Goal: Task Accomplishment & Management: Complete application form

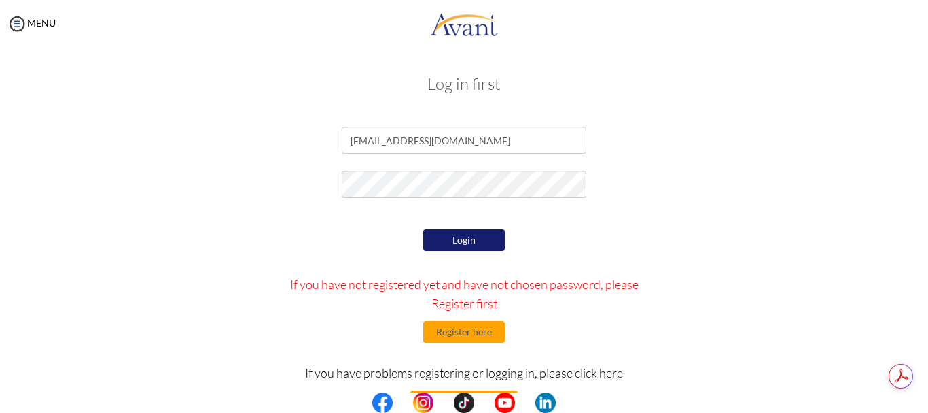
click at [465, 243] on button "Login" at bounding box center [464, 240] width 82 height 22
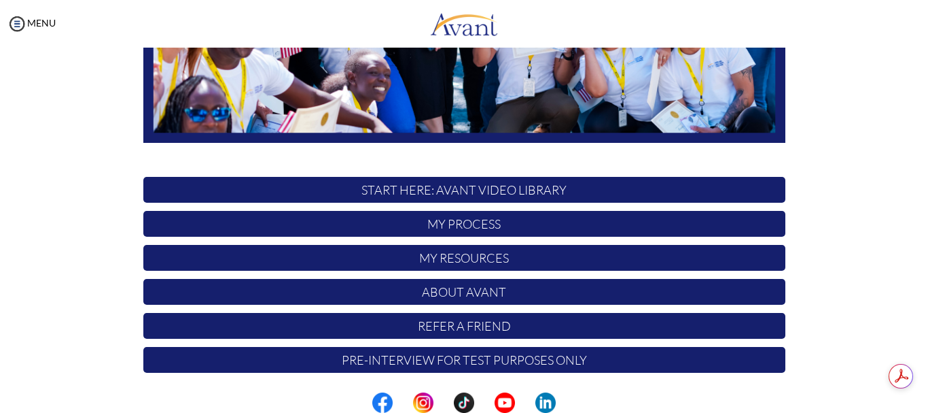
scroll to position [343, 0]
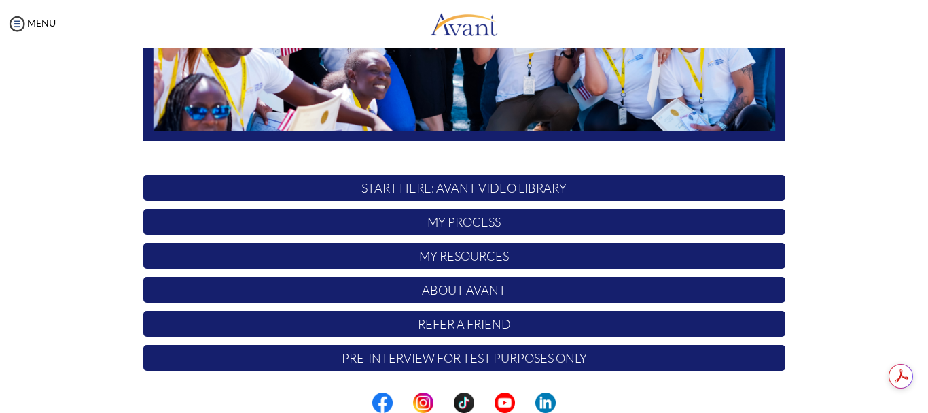
click at [447, 223] on p "My Process" at bounding box center [464, 222] width 642 height 26
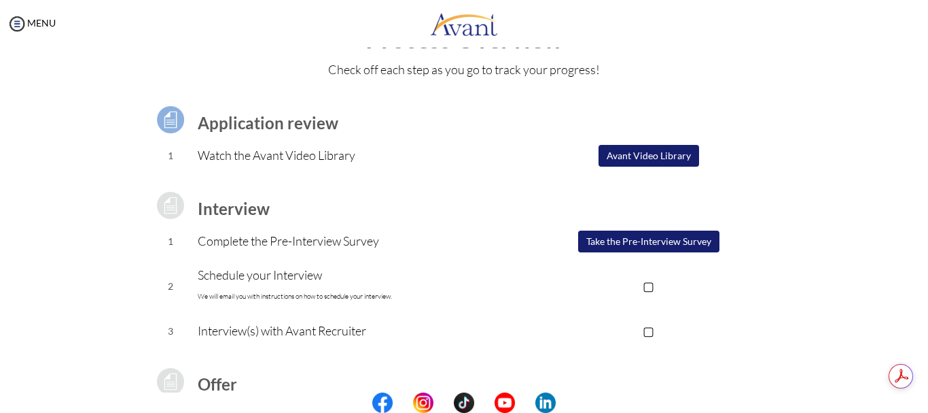
scroll to position [70, 0]
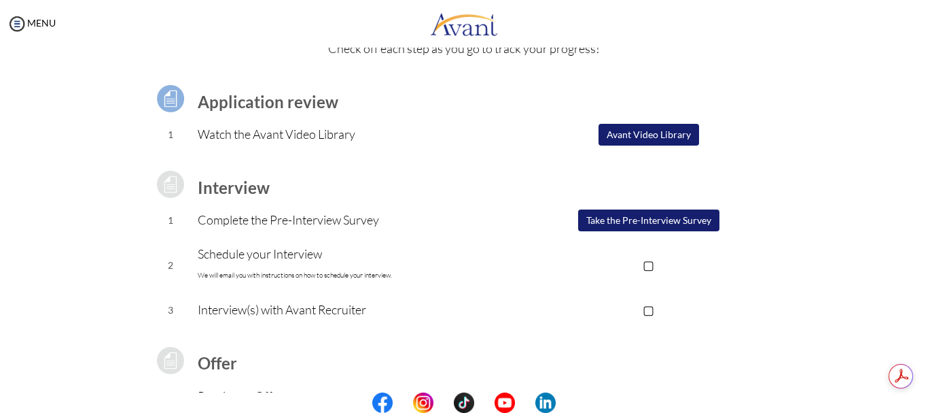
click at [633, 132] on button "Avant Video Library" at bounding box center [649, 135] width 101 height 22
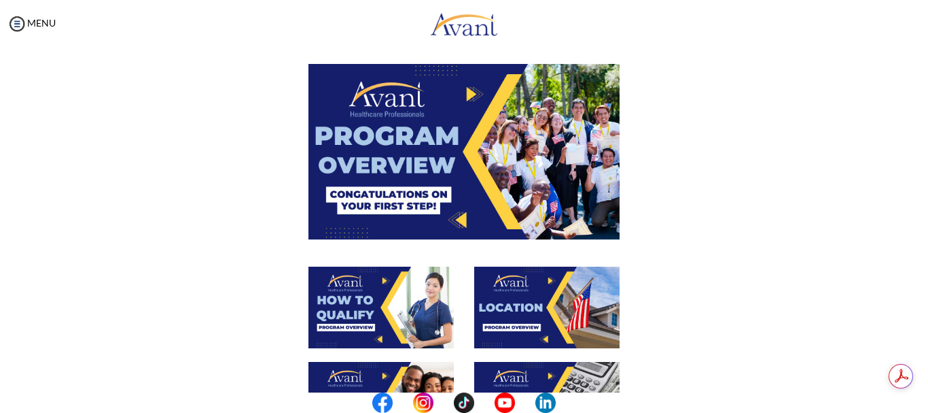
scroll to position [46, 0]
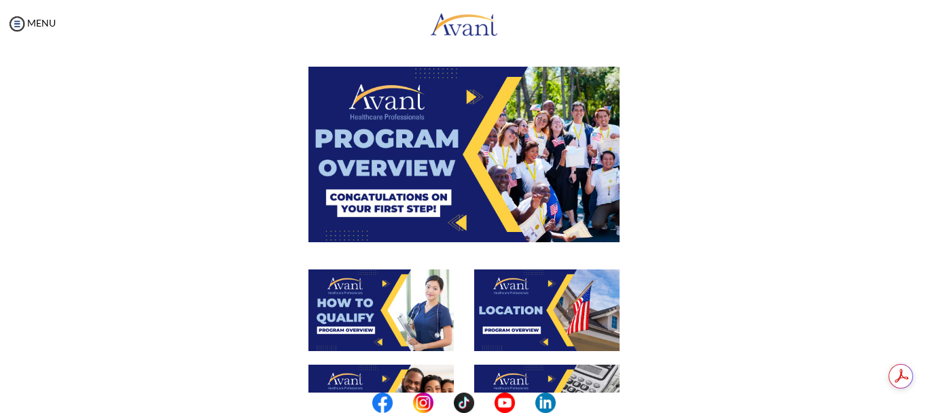
click at [443, 187] on img at bounding box center [464, 154] width 311 height 175
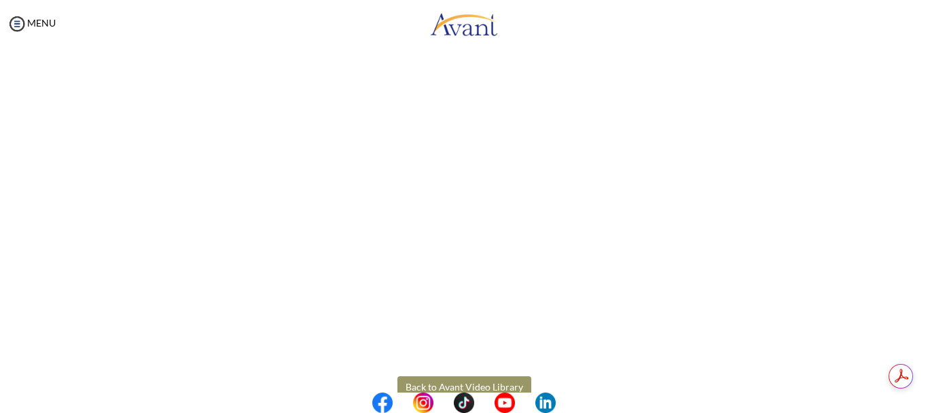
scroll to position [188, 0]
click at [868, 211] on body "Maintenance break. Please come back in 2 hours. MENU My Status What is the next…" at bounding box center [464, 206] width 928 height 413
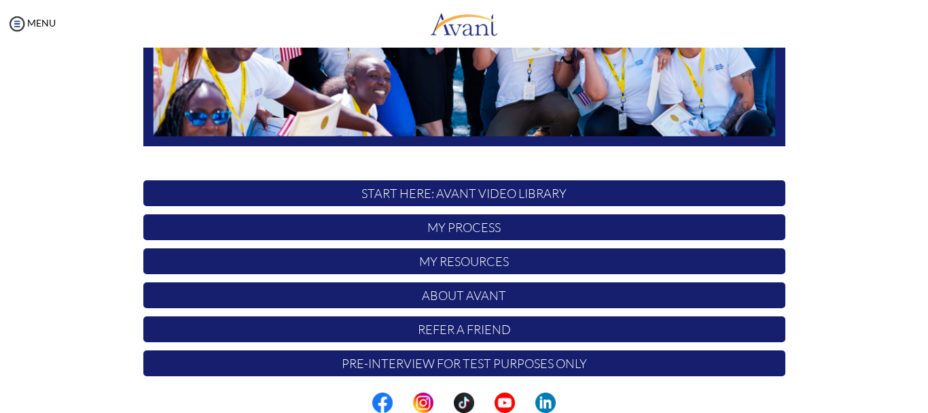
scroll to position [343, 0]
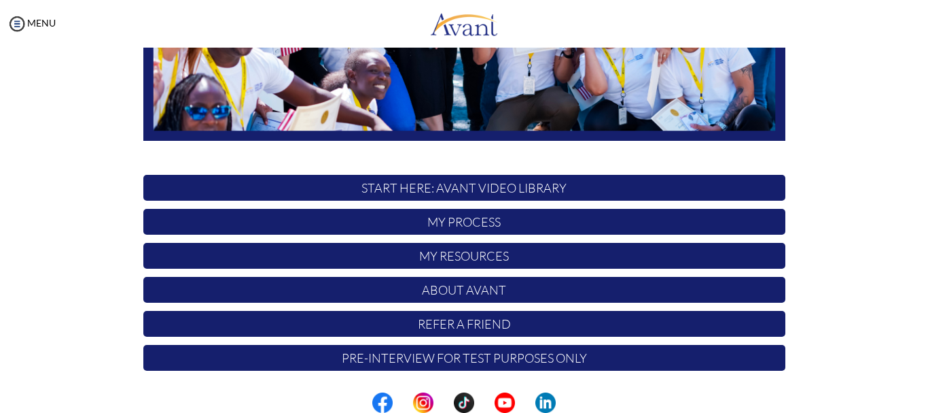
click at [445, 226] on p "My Process" at bounding box center [464, 222] width 642 height 26
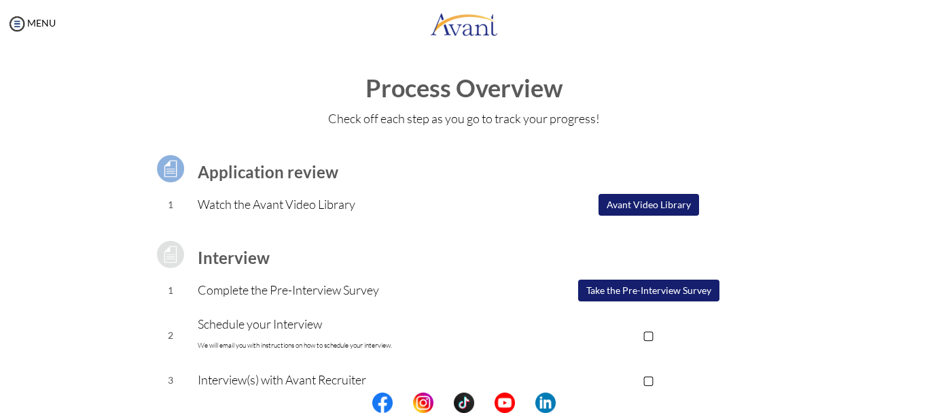
click at [627, 201] on button "Avant Video Library" at bounding box center [649, 205] width 101 height 22
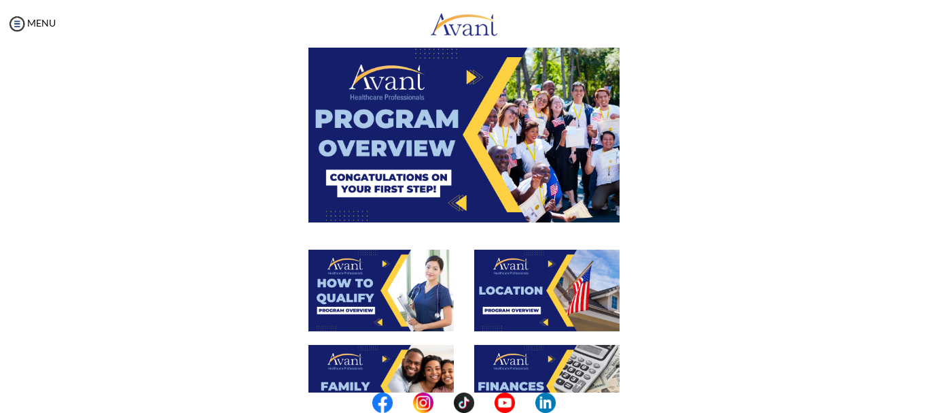
scroll to position [68, 0]
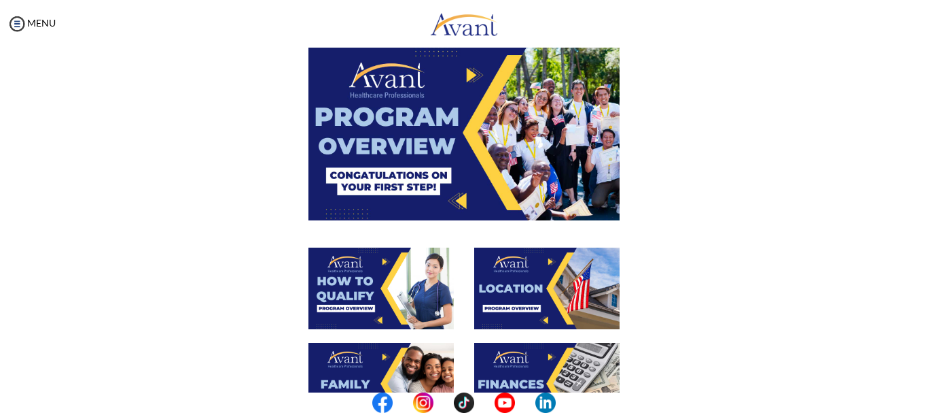
click at [512, 284] on img at bounding box center [546, 288] width 145 height 82
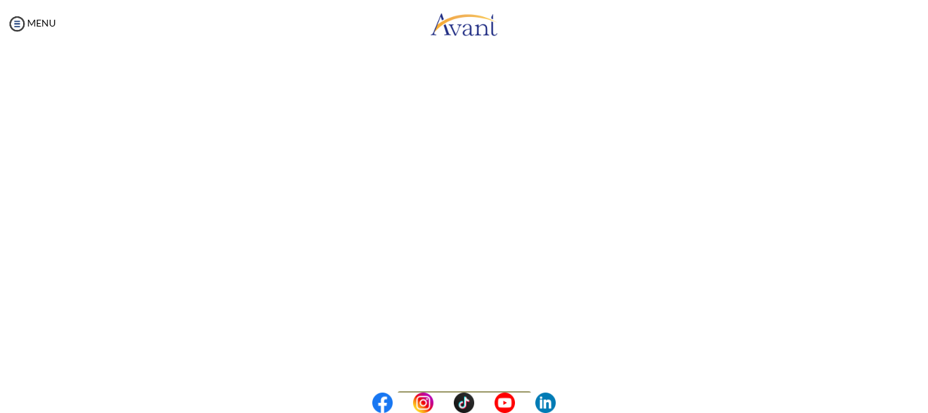
scroll to position [188, 0]
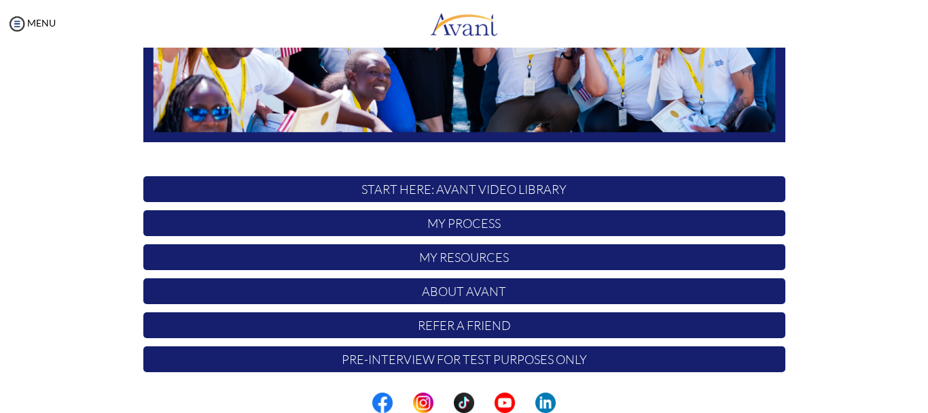
scroll to position [343, 0]
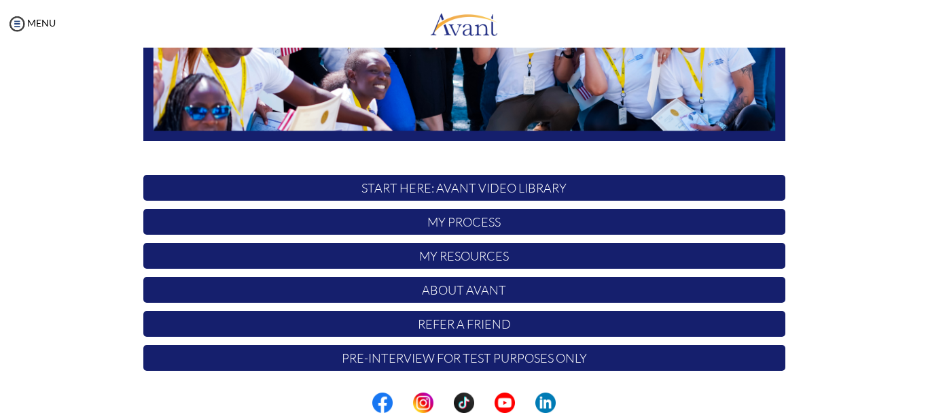
click at [448, 222] on p "My Process" at bounding box center [464, 222] width 642 height 26
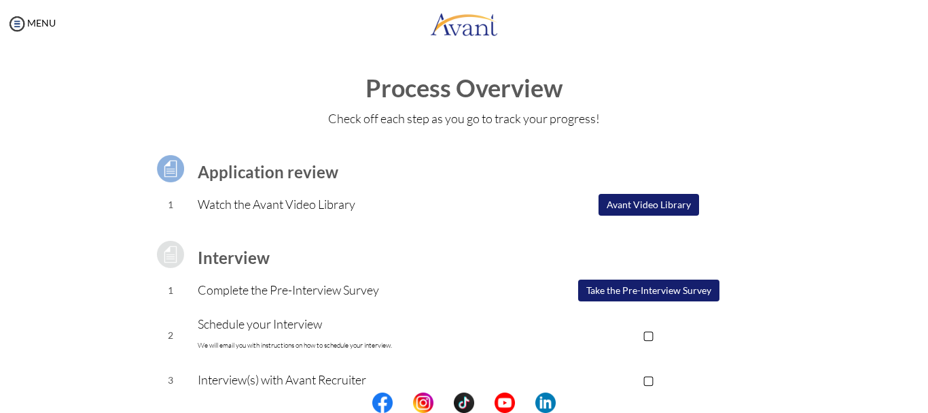
click at [633, 201] on button "Avant Video Library" at bounding box center [649, 205] width 101 height 22
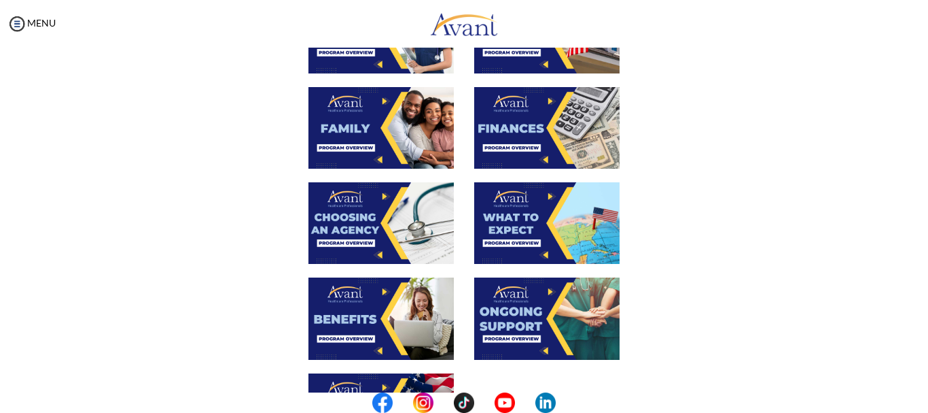
scroll to position [340, 0]
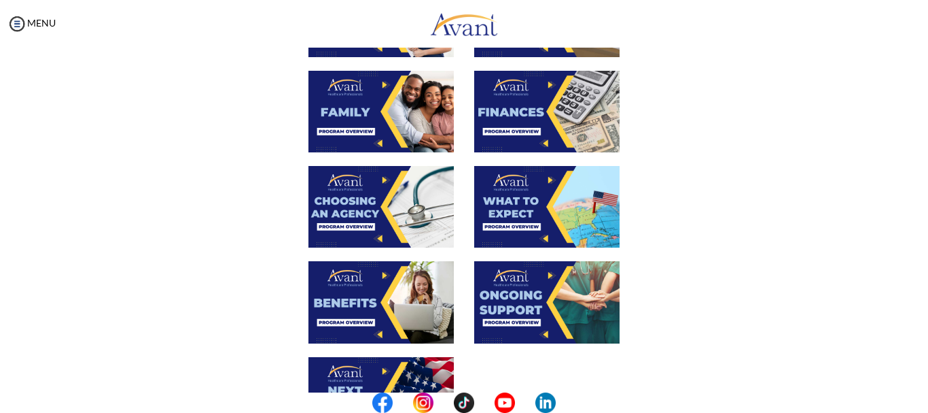
click at [351, 297] on img at bounding box center [381, 302] width 145 height 82
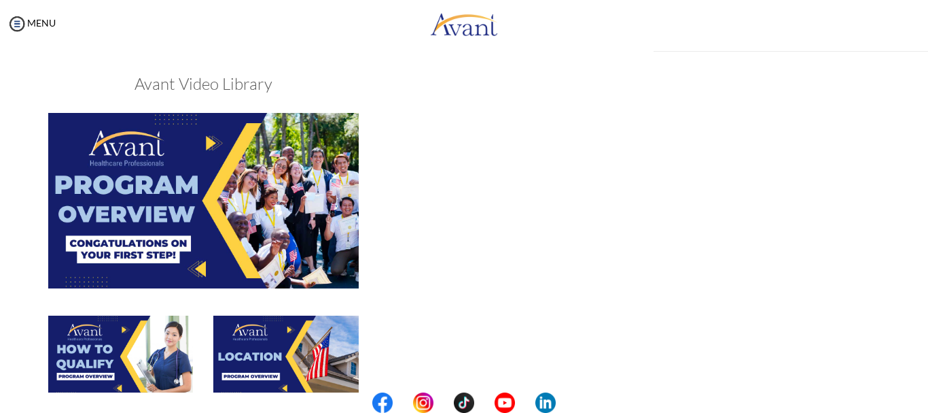
click at [351, 296] on div "My Status What is the next step? We would like you to watch the introductory vi…" at bounding box center [464, 254] width 928 height 413
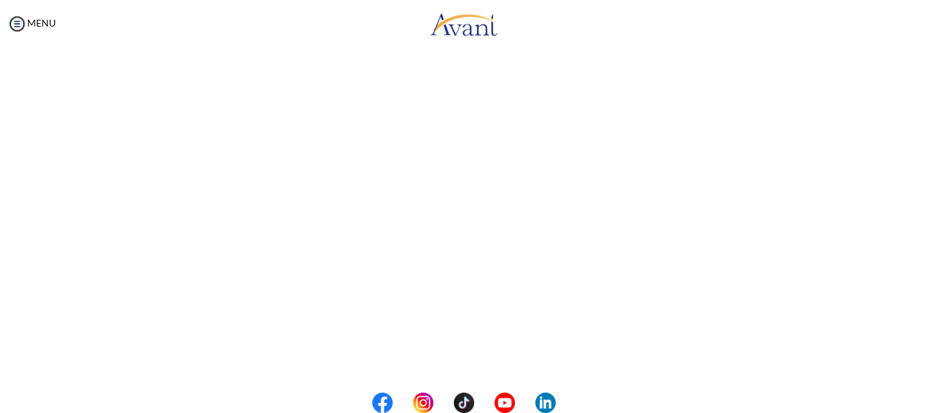
scroll to position [272, 0]
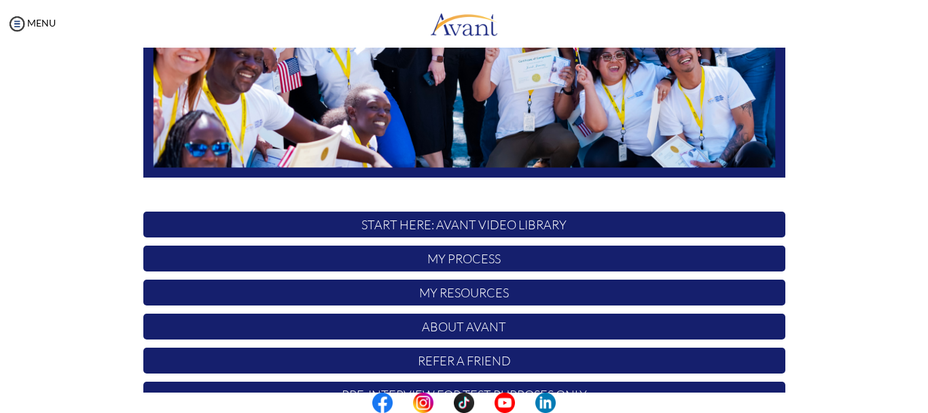
scroll to position [343, 0]
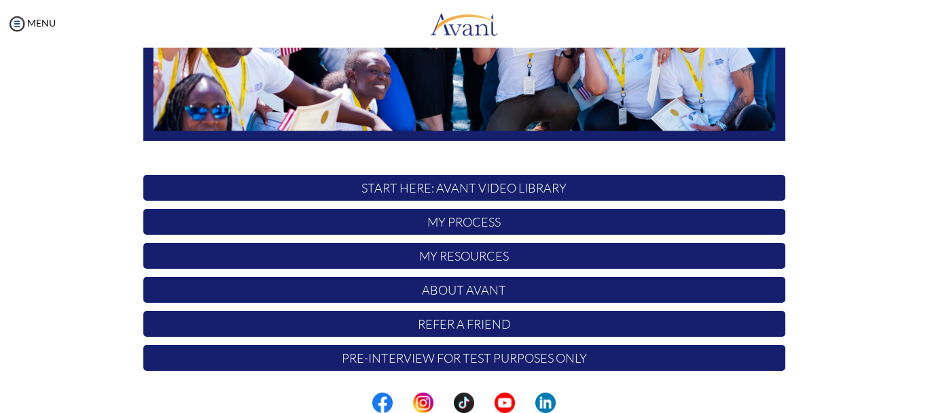
click at [444, 214] on p "My Process" at bounding box center [464, 222] width 642 height 26
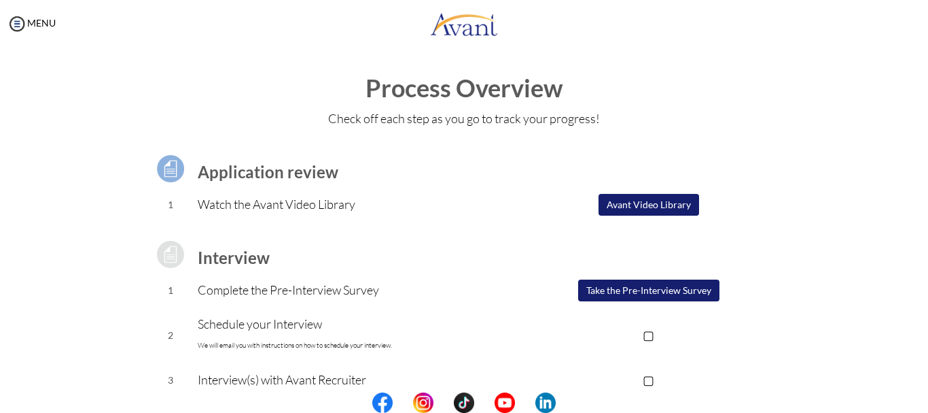
click at [627, 207] on button "Avant Video Library" at bounding box center [649, 205] width 101 height 22
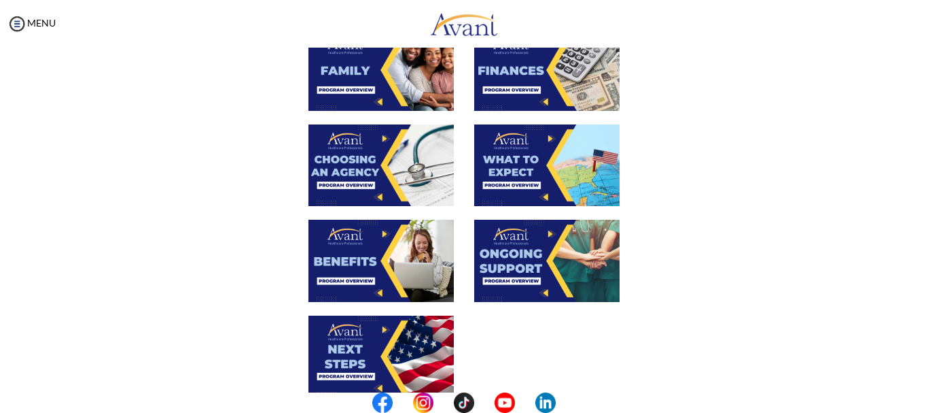
scroll to position [408, 0]
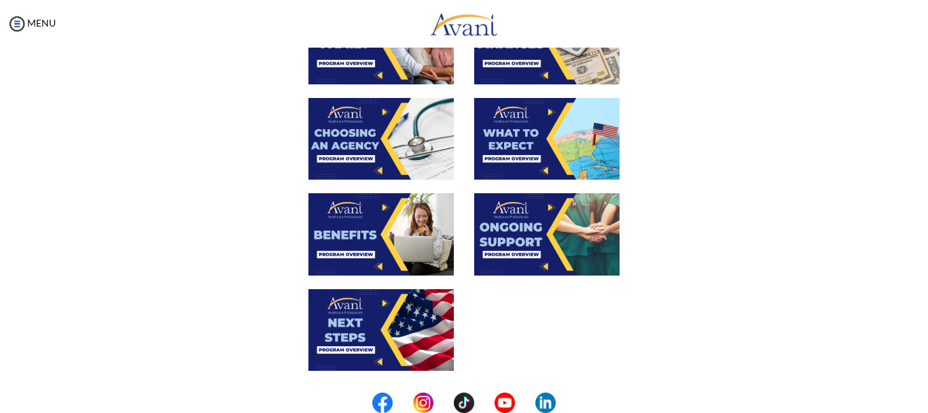
click at [352, 327] on img at bounding box center [381, 330] width 145 height 82
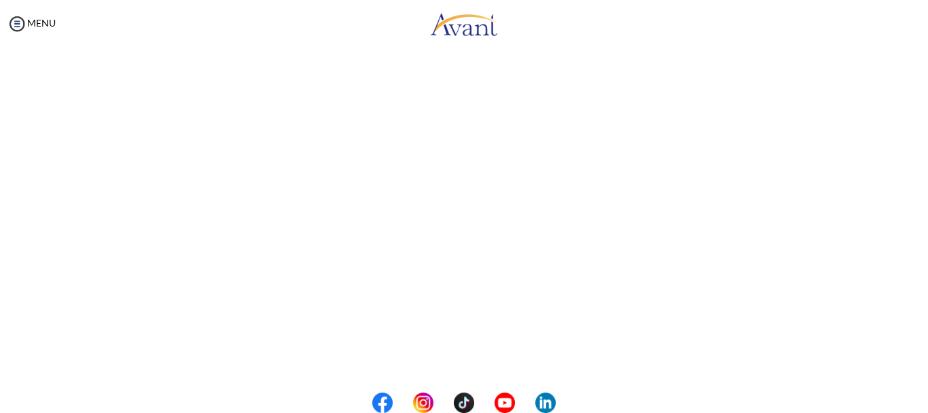
scroll to position [272, 0]
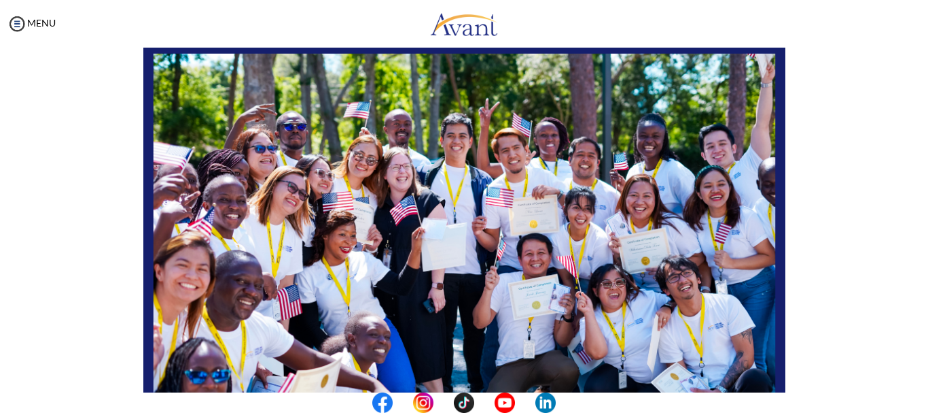
scroll to position [343, 0]
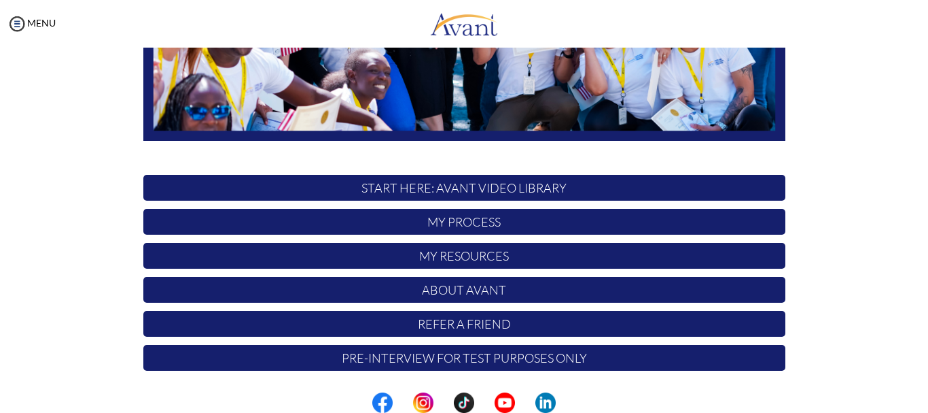
click at [455, 225] on p "My Process" at bounding box center [464, 222] width 642 height 26
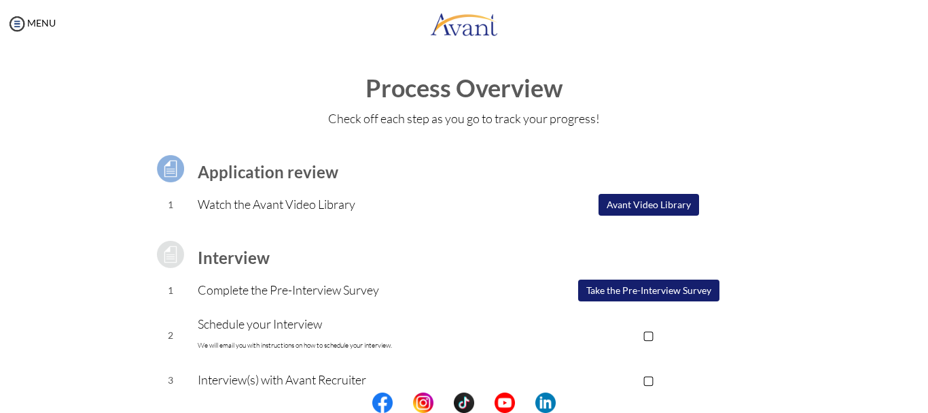
click at [631, 201] on button "Avant Video Library" at bounding box center [649, 205] width 101 height 22
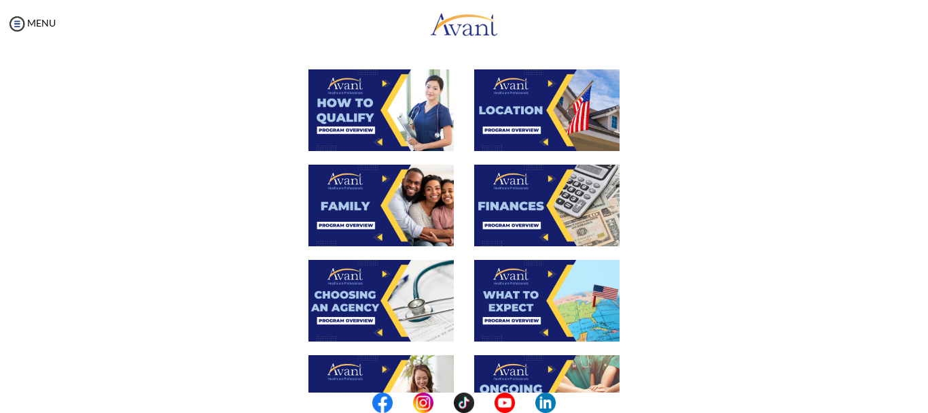
scroll to position [340, 0]
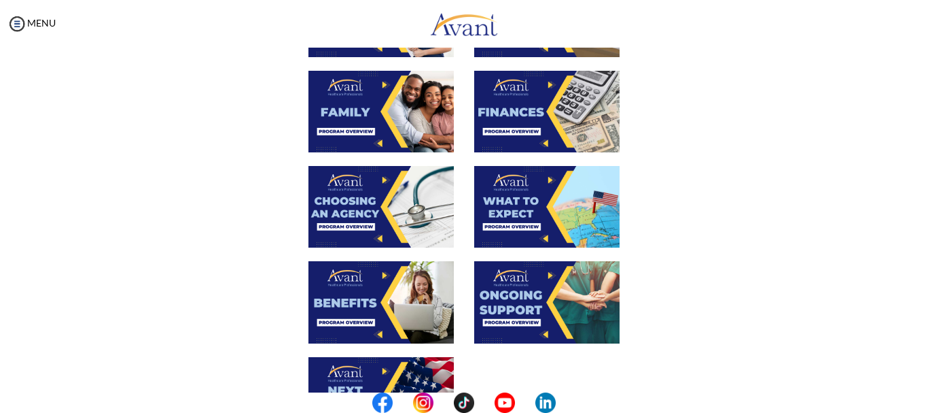
click at [528, 110] on img at bounding box center [546, 112] width 145 height 82
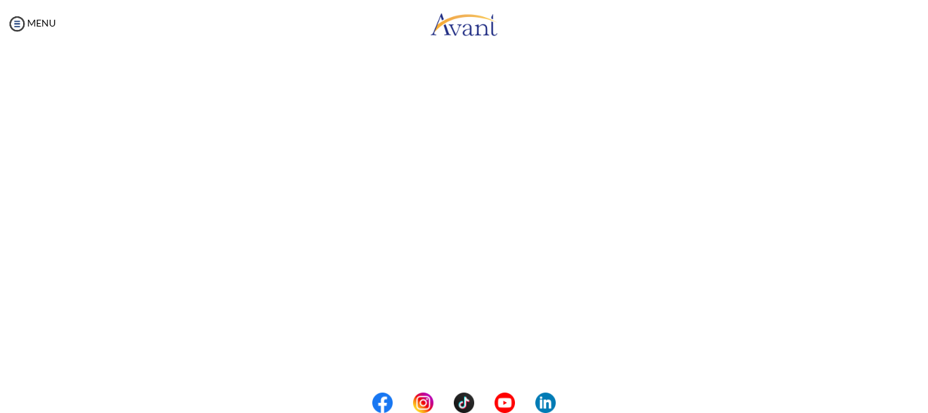
scroll to position [204, 0]
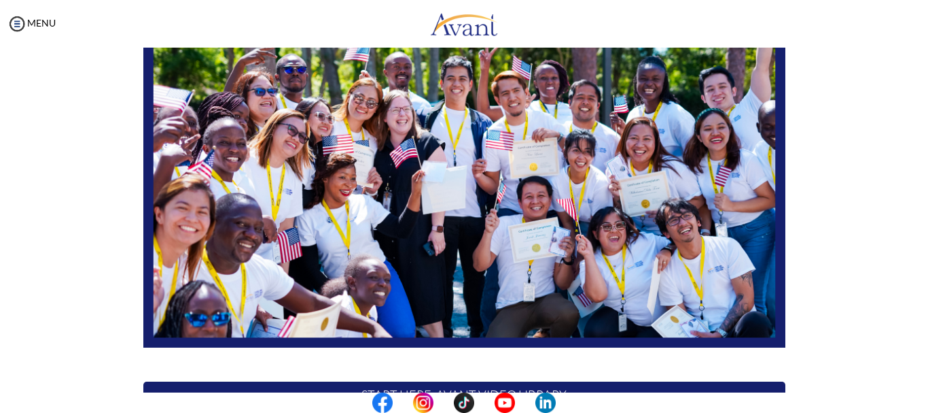
scroll to position [343, 0]
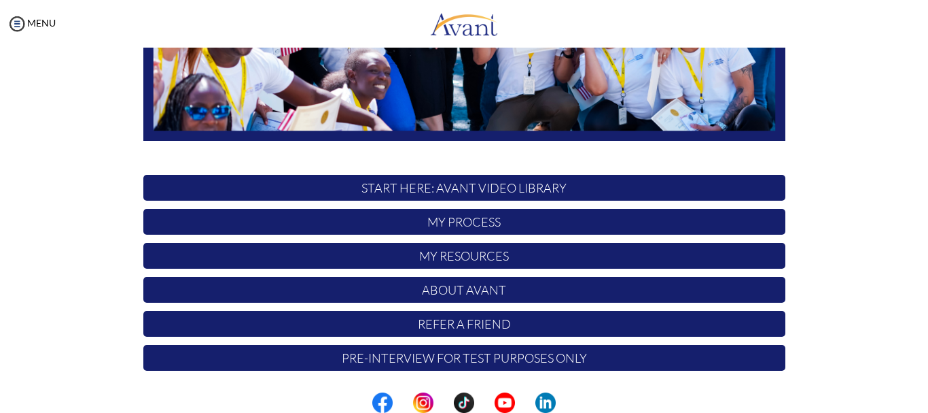
click at [448, 259] on p "My Resources" at bounding box center [464, 256] width 642 height 26
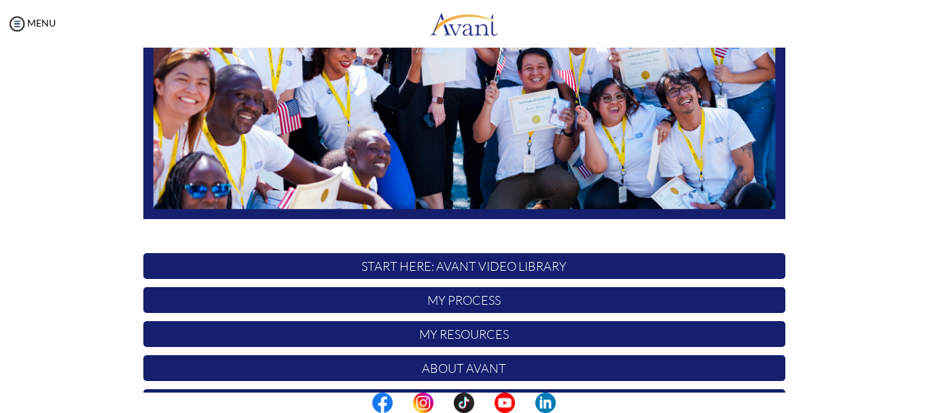
scroll to position [340, 0]
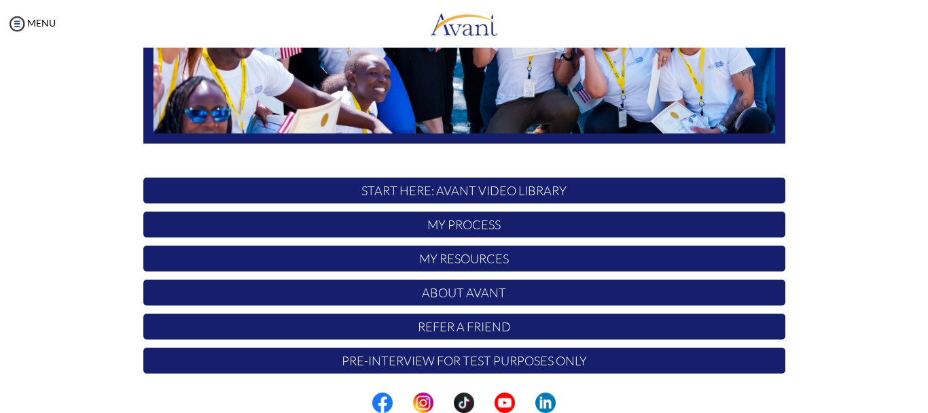
click at [457, 225] on p "My Process" at bounding box center [464, 224] width 642 height 26
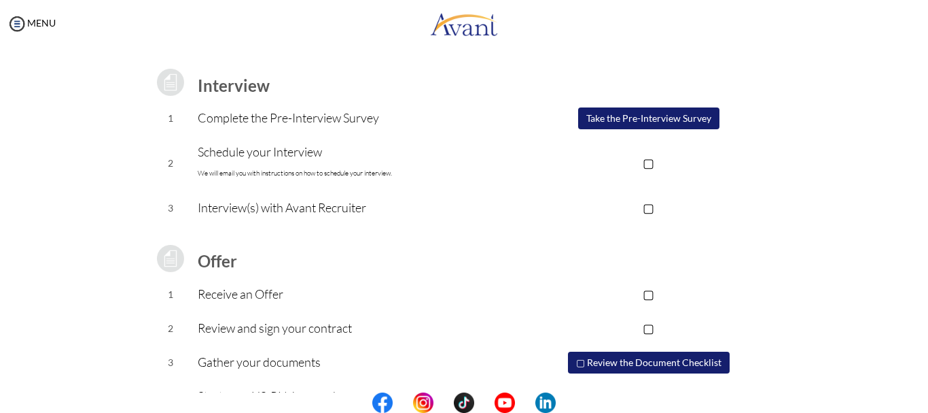
scroll to position [204, 0]
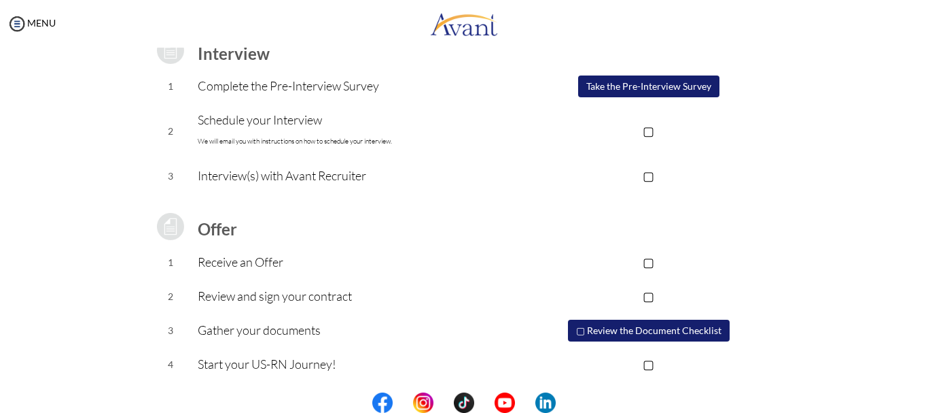
click at [602, 333] on button "▢ Review the Document Checklist" at bounding box center [649, 330] width 162 height 22
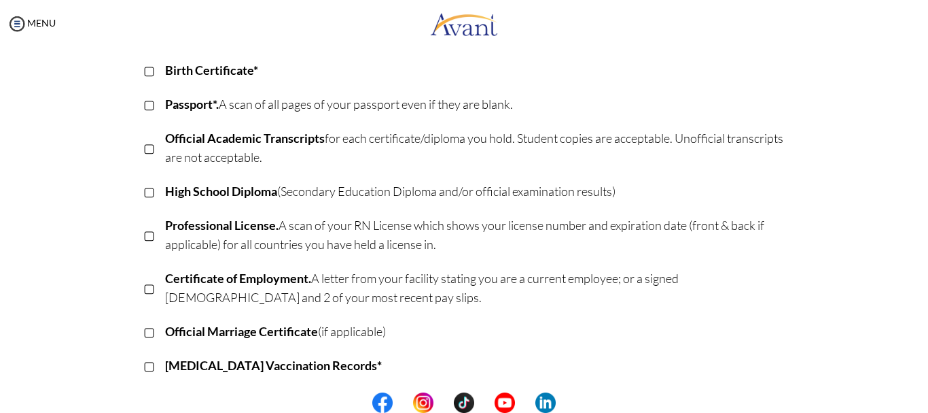
scroll to position [0, 0]
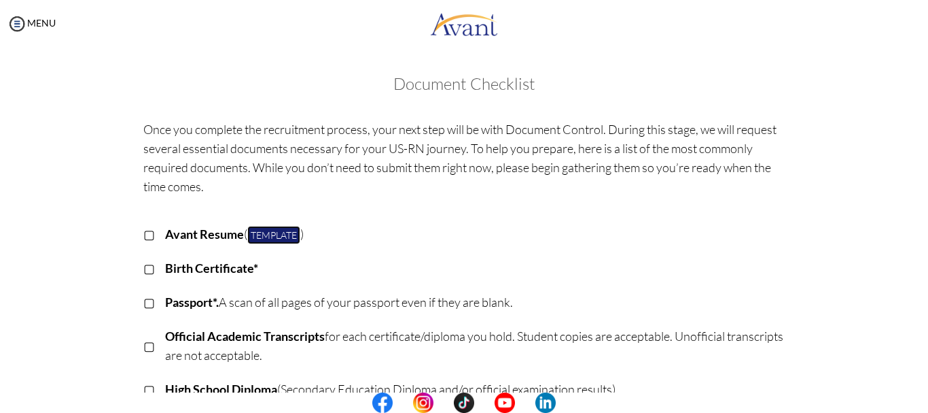
click at [268, 233] on link "Template" at bounding box center [273, 235] width 53 height 18
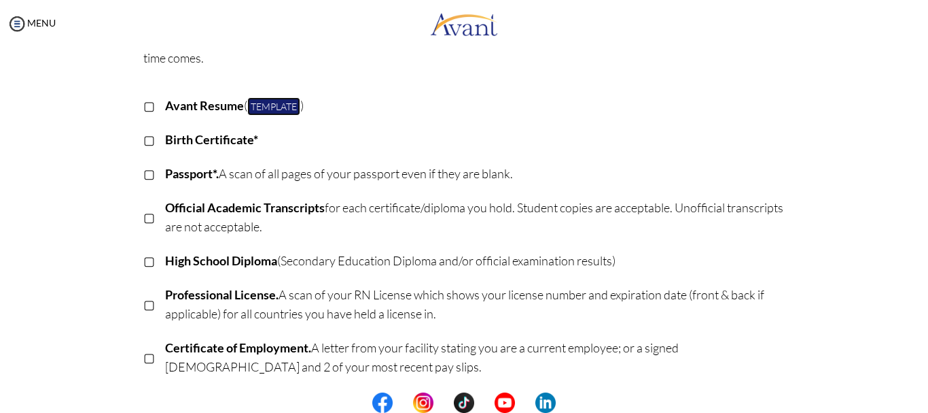
scroll to position [136, 0]
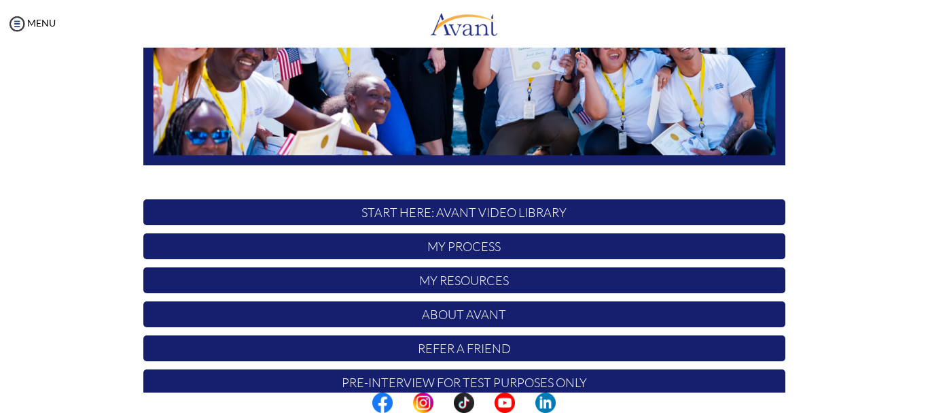
scroll to position [343, 0]
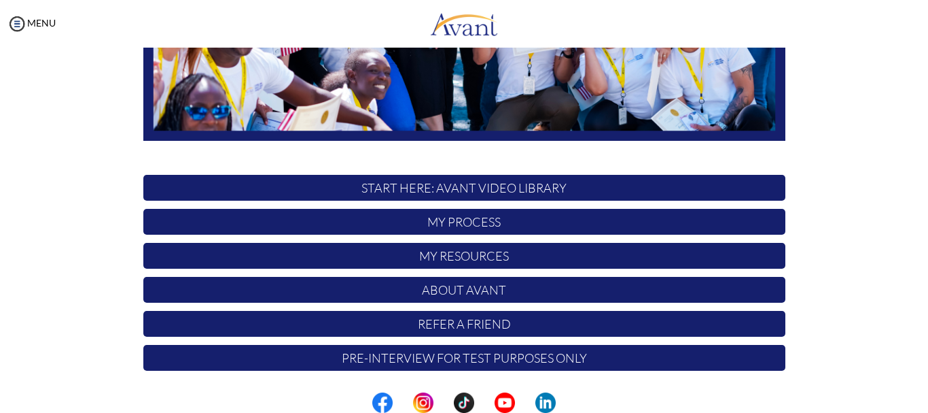
click at [466, 224] on p "My Process" at bounding box center [464, 222] width 642 height 26
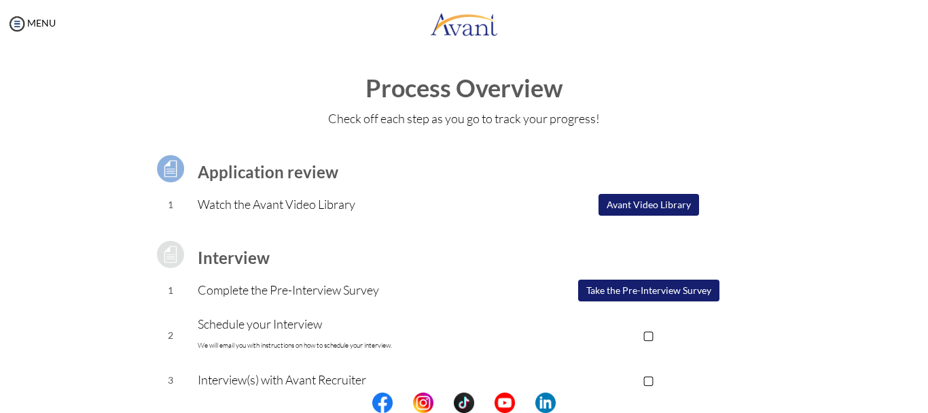
click at [605, 287] on button "Take the Pre-Interview Survey" at bounding box center [648, 290] width 141 height 22
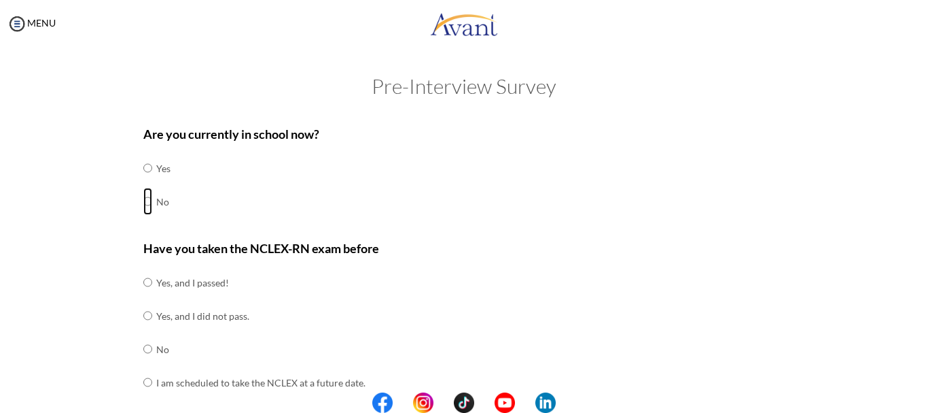
click at [143, 198] on input "radio" at bounding box center [147, 201] width 9 height 27
radio input "true"
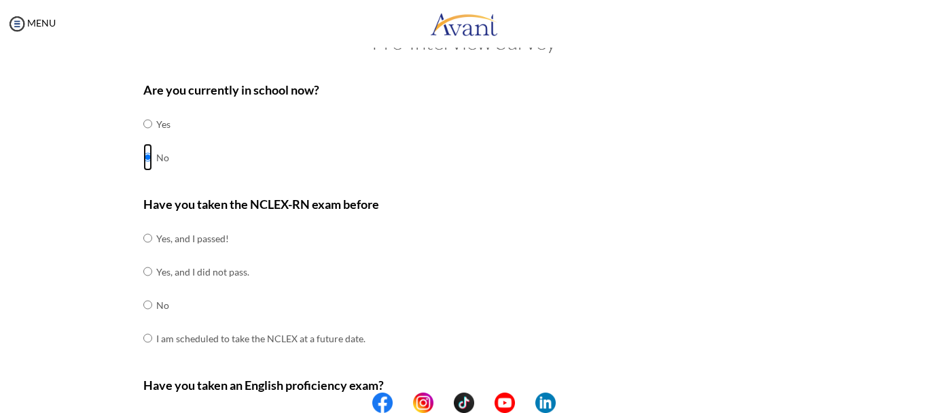
scroll to position [68, 0]
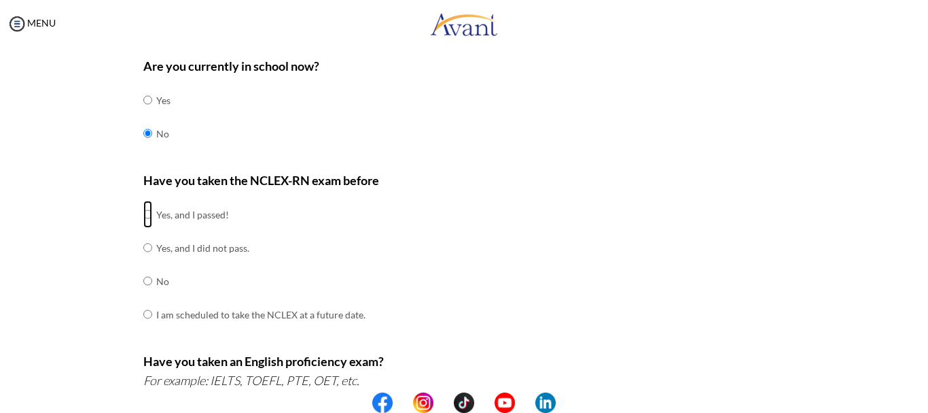
click at [144, 215] on input "radio" at bounding box center [147, 214] width 9 height 27
radio input "true"
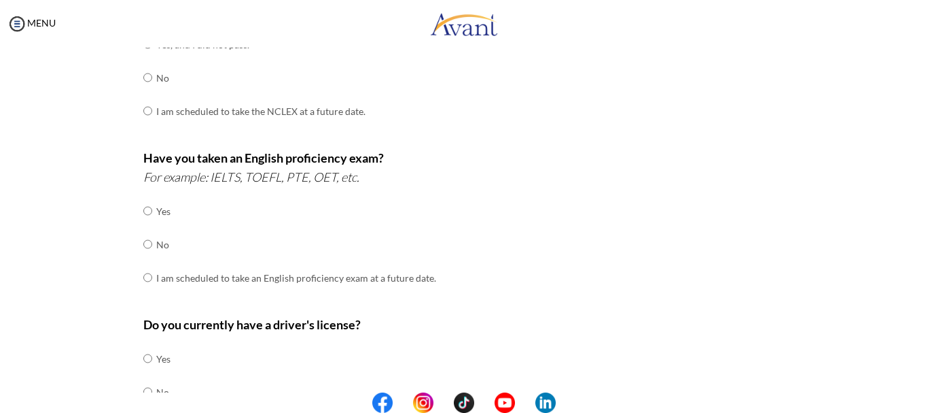
scroll to position [272, 0]
click at [143, 245] on input "radio" at bounding box center [147, 243] width 9 height 27
radio input "true"
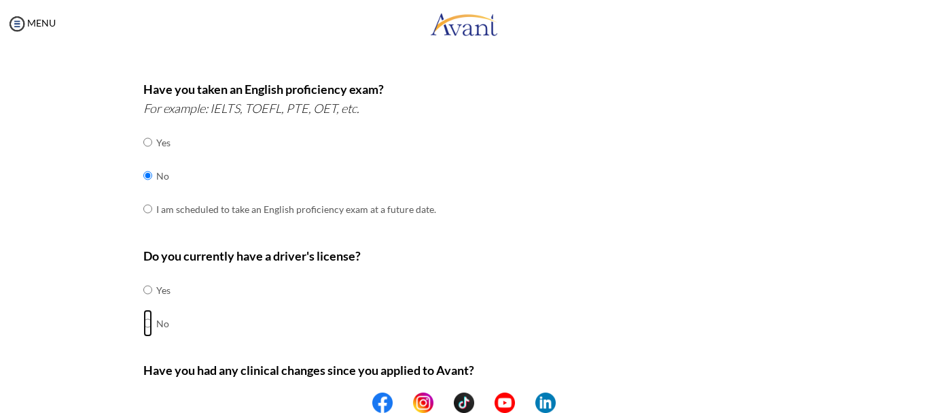
click at [143, 320] on input "radio" at bounding box center [147, 322] width 9 height 27
radio input "true"
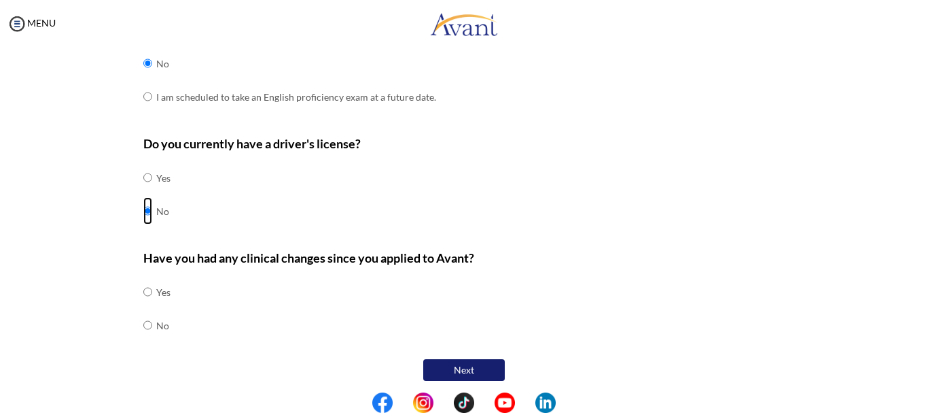
scroll to position [457, 0]
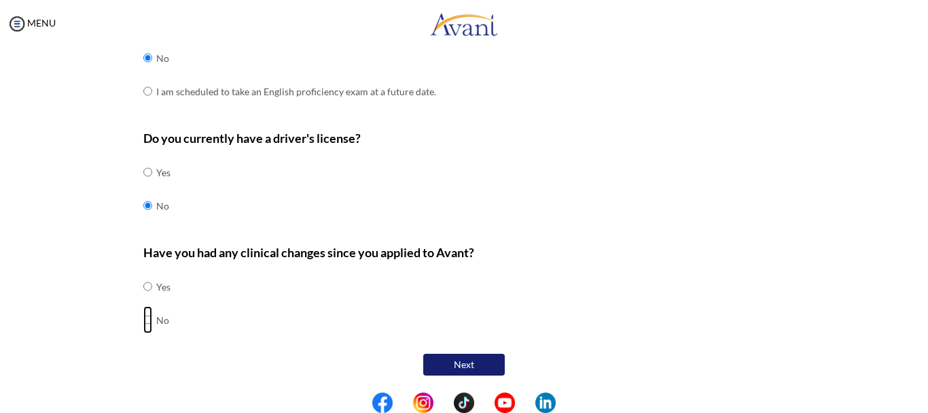
click at [143, 319] on input "radio" at bounding box center [147, 319] width 9 height 27
radio input "true"
click at [461, 363] on button "Next" at bounding box center [464, 364] width 82 height 22
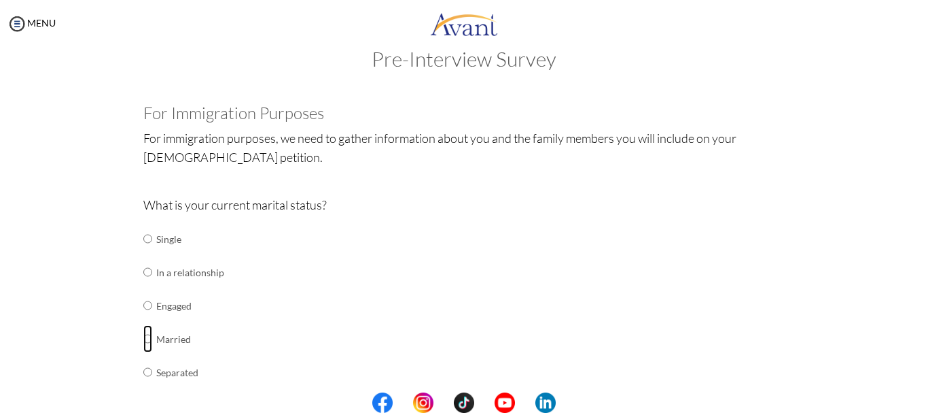
click at [143, 338] on input "radio" at bounding box center [147, 338] width 9 height 27
radio input "true"
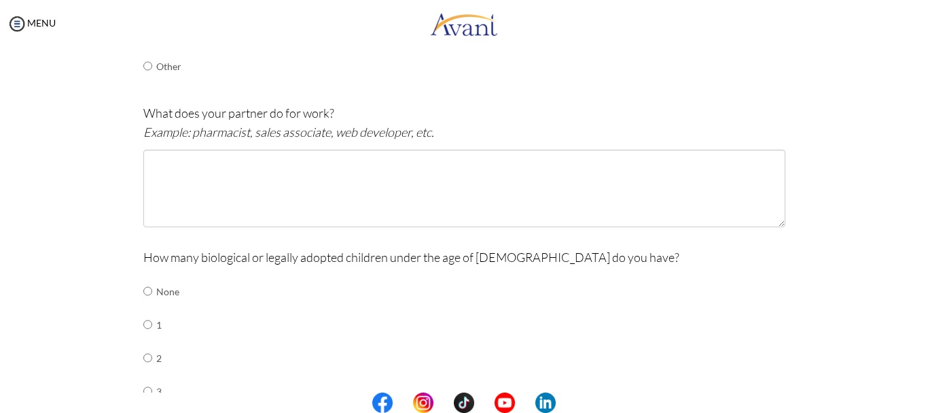
scroll to position [367, 0]
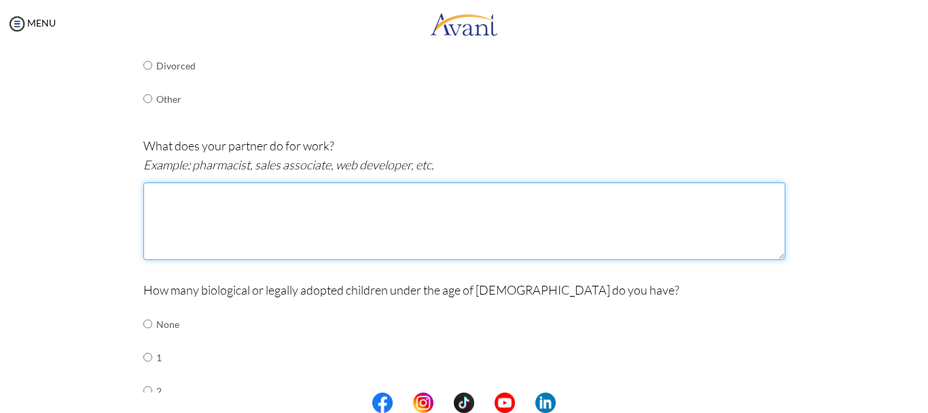
click at [247, 196] on textarea at bounding box center [464, 220] width 642 height 77
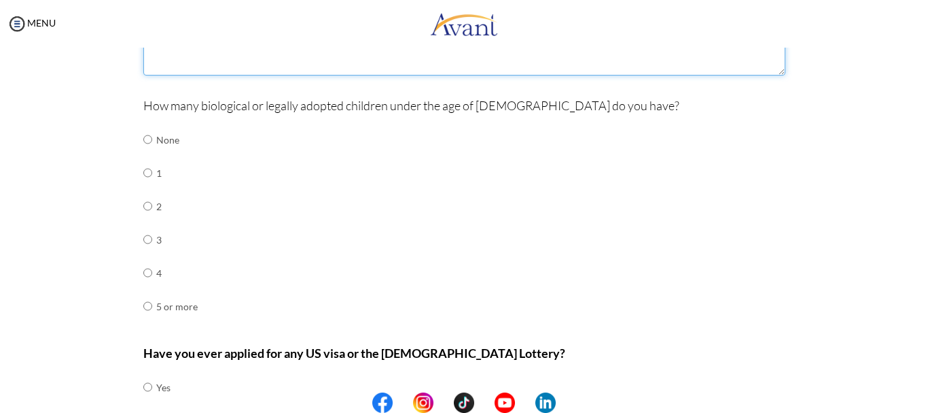
scroll to position [571, 0]
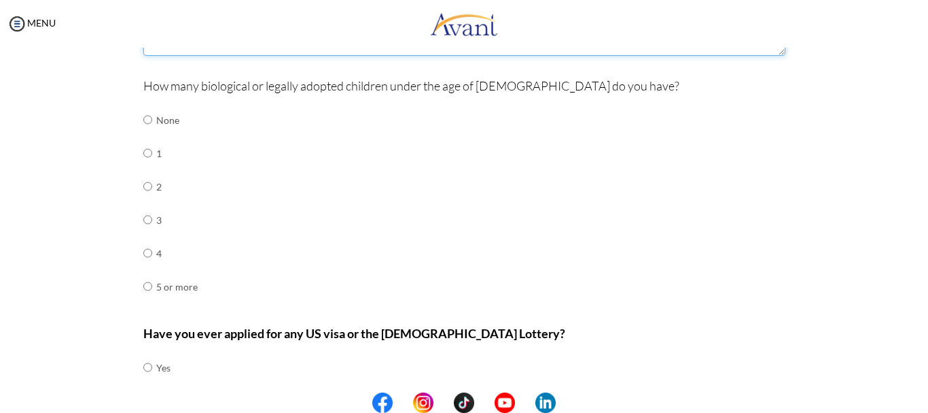
type textarea "Banker"
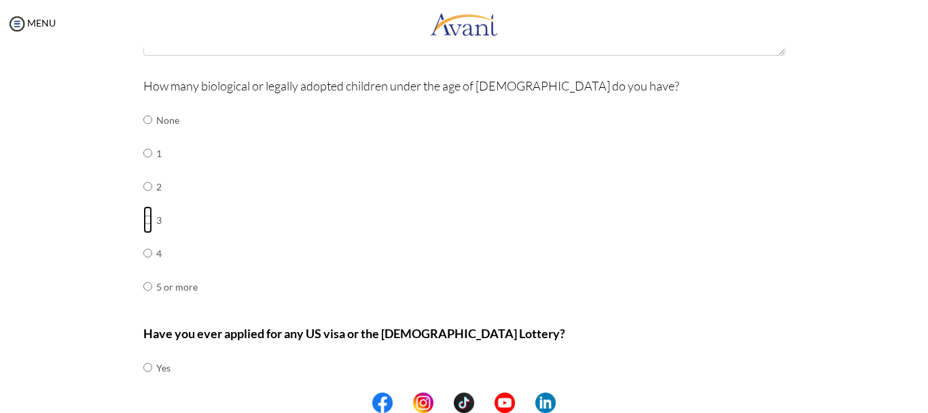
click at [143, 220] on input "radio" at bounding box center [147, 219] width 9 height 27
radio input "true"
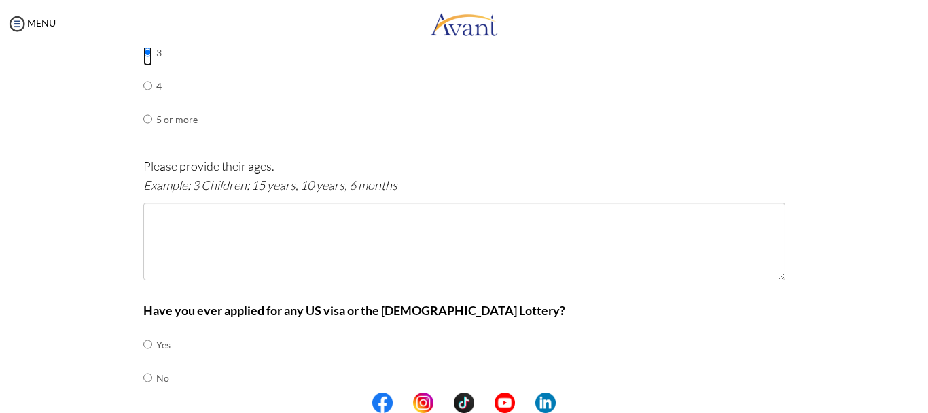
scroll to position [775, 0]
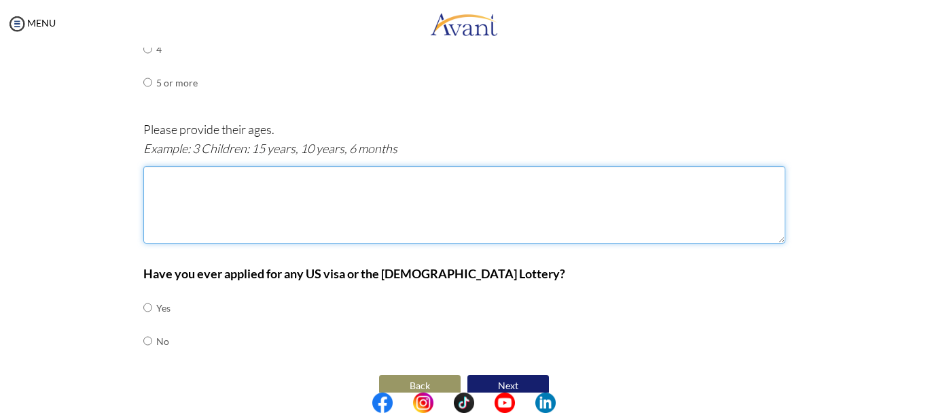
click at [166, 177] on textarea at bounding box center [464, 204] width 642 height 77
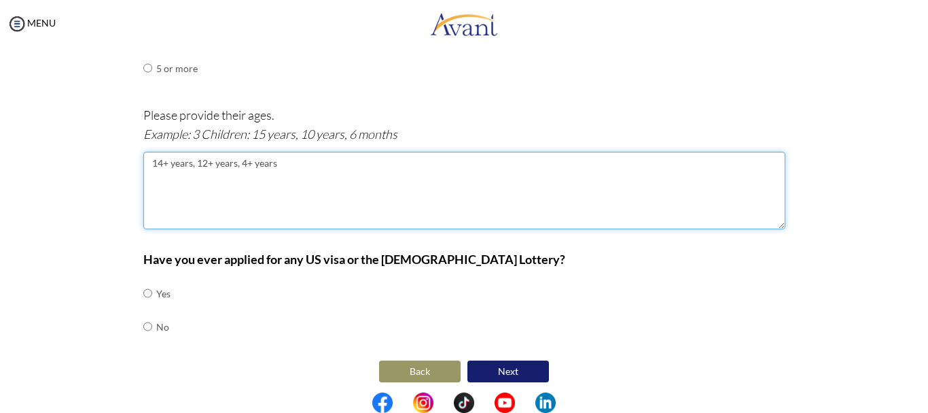
scroll to position [796, 0]
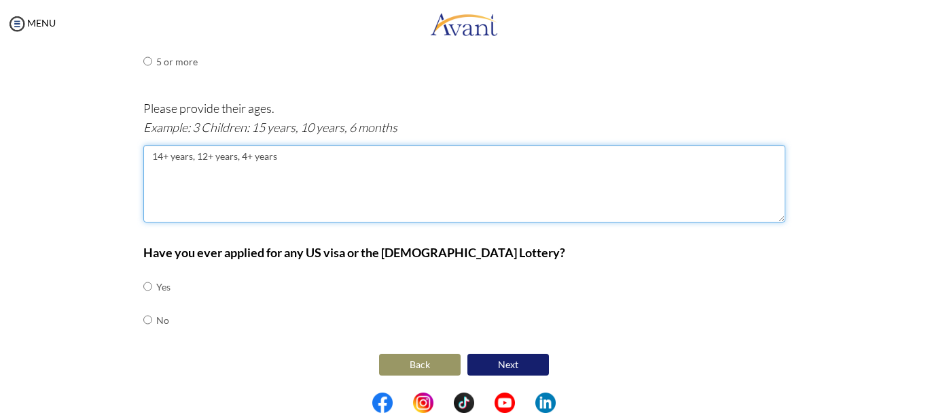
type textarea "14+ years, 12+ years, 4+ years"
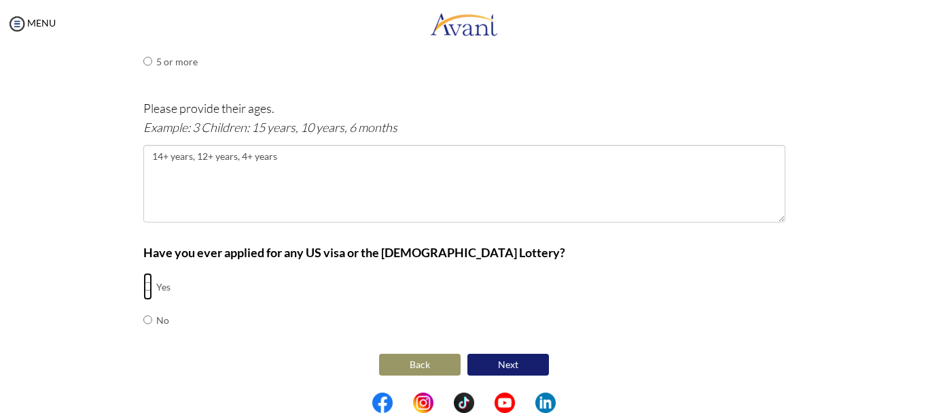
click at [143, 285] on input "radio" at bounding box center [147, 286] width 9 height 27
radio input "true"
click at [508, 364] on button "Next" at bounding box center [509, 364] width 82 height 22
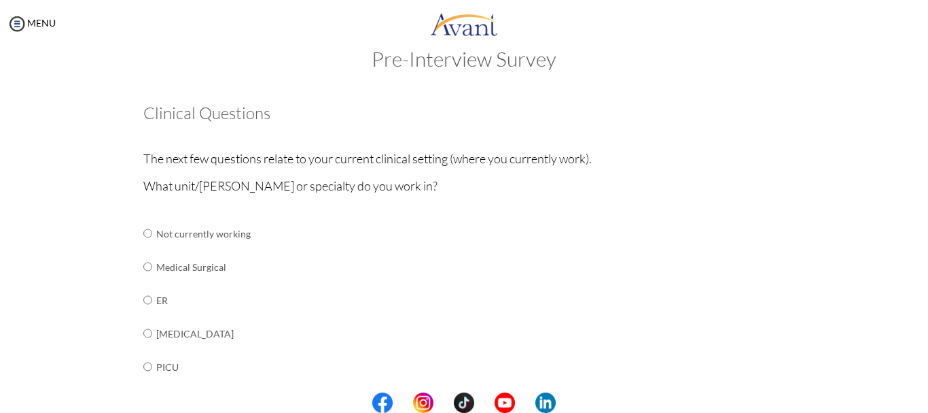
scroll to position [95, 0]
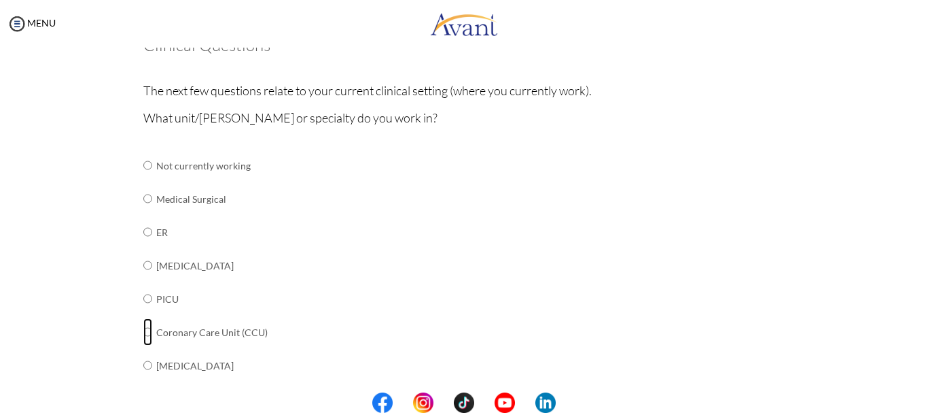
click at [143, 332] on input "radio" at bounding box center [147, 331] width 9 height 27
radio input "true"
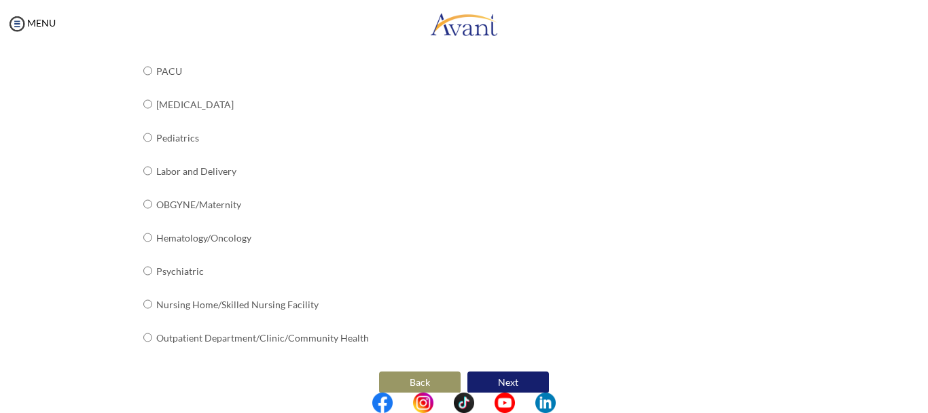
scroll to position [574, 0]
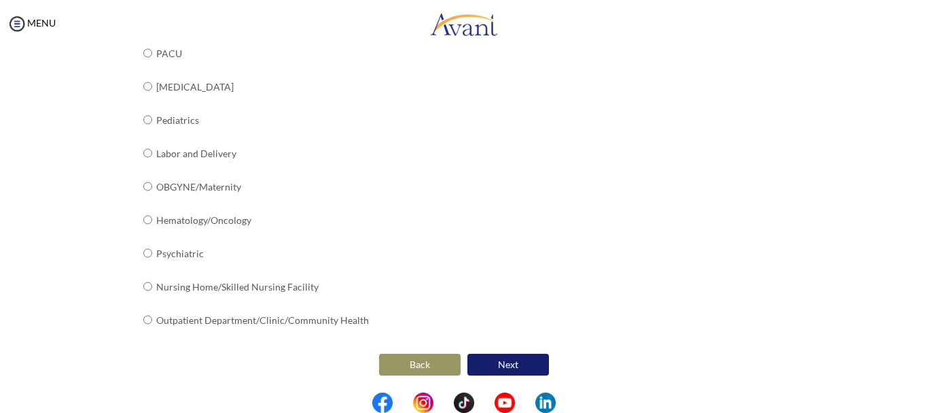
click at [498, 366] on button "Next" at bounding box center [509, 364] width 82 height 22
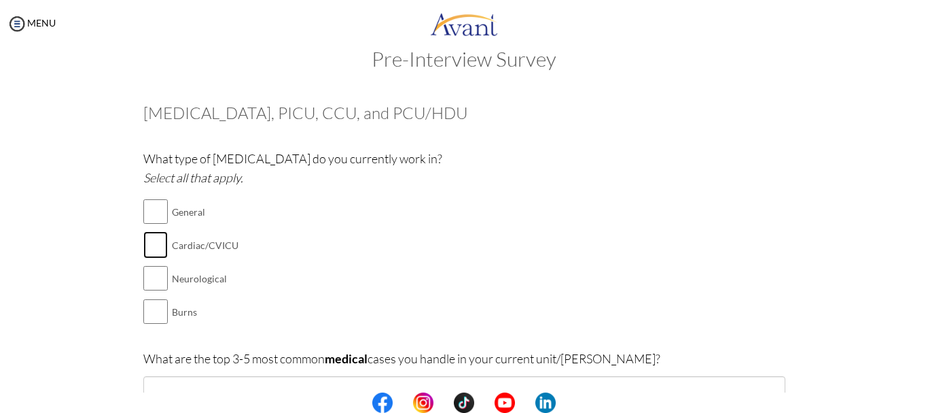
click at [150, 247] on input "checkbox" at bounding box center [155, 244] width 24 height 27
checkbox input "true"
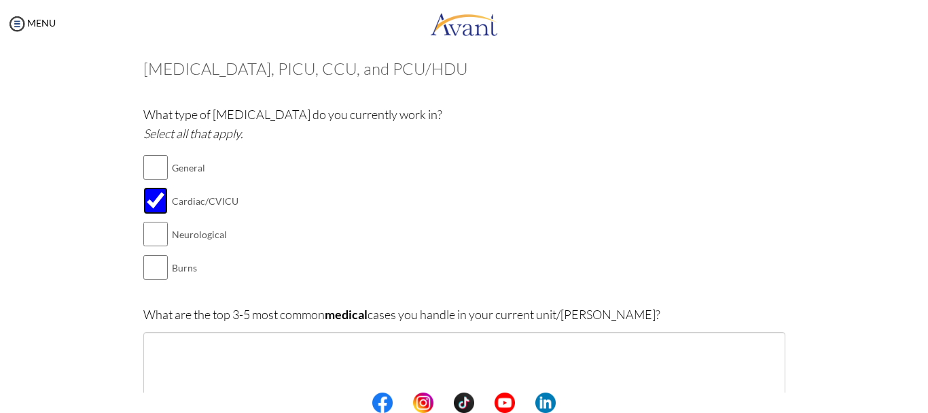
scroll to position [95, 0]
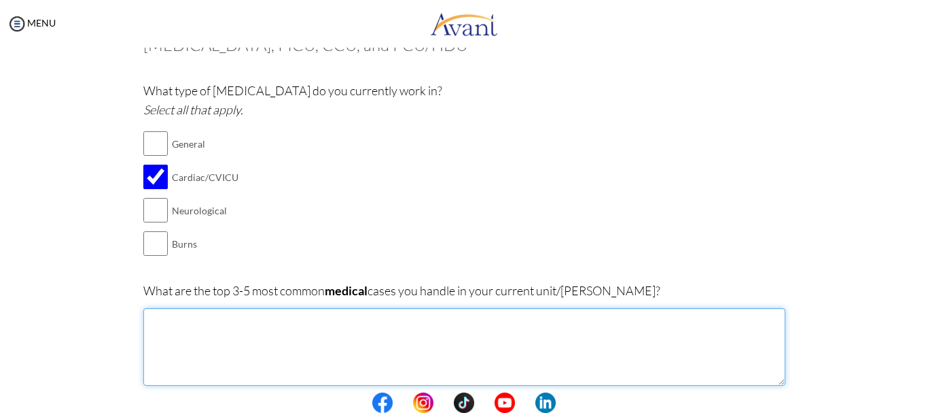
click at [174, 319] on textarea at bounding box center [464, 346] width 642 height 77
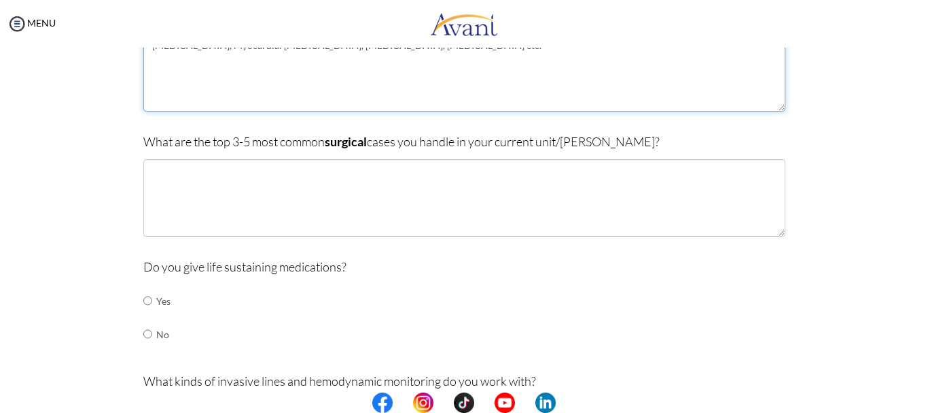
scroll to position [299, 0]
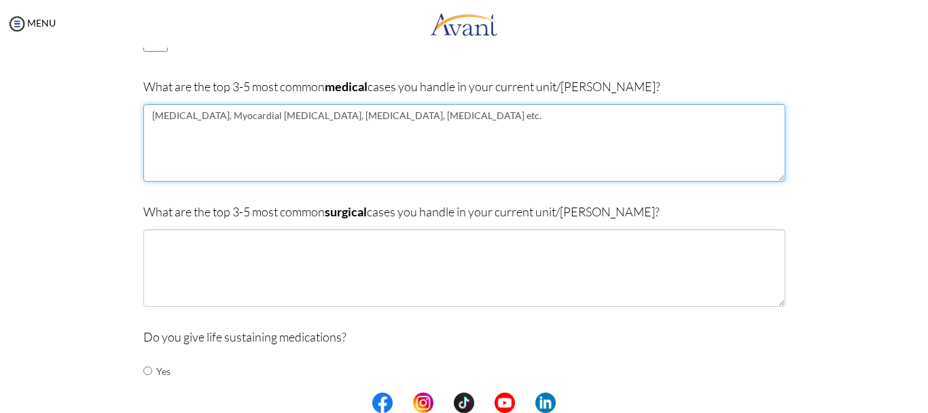
type textarea "Hypertension, Myocardial infarction, Unstable angina, Congestive heart failure …"
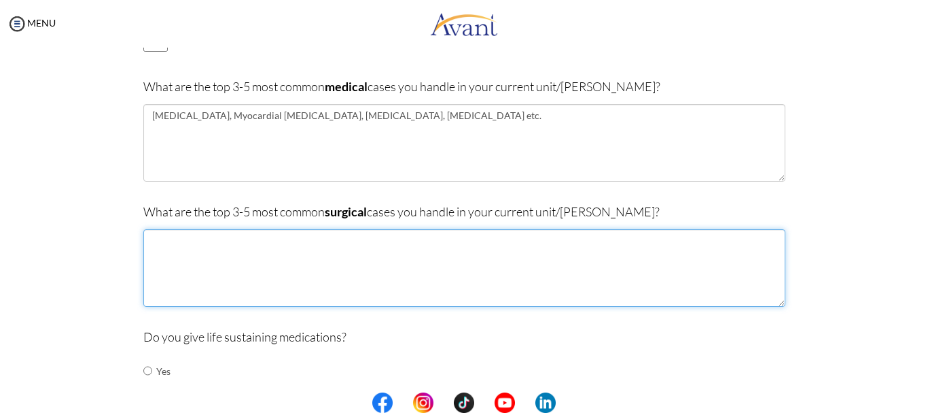
click at [184, 237] on textarea at bounding box center [464, 267] width 642 height 77
click at [205, 259] on textarea at bounding box center [464, 267] width 642 height 77
click at [178, 241] on textarea "CABG, Heart valve repair," at bounding box center [464, 267] width 642 height 77
click at [307, 241] on textarea "CABG, Congenital heart valve repair," at bounding box center [464, 267] width 642 height 77
click at [304, 234] on textarea "CABG, Congenital heart valve repair, v" at bounding box center [464, 267] width 642 height 77
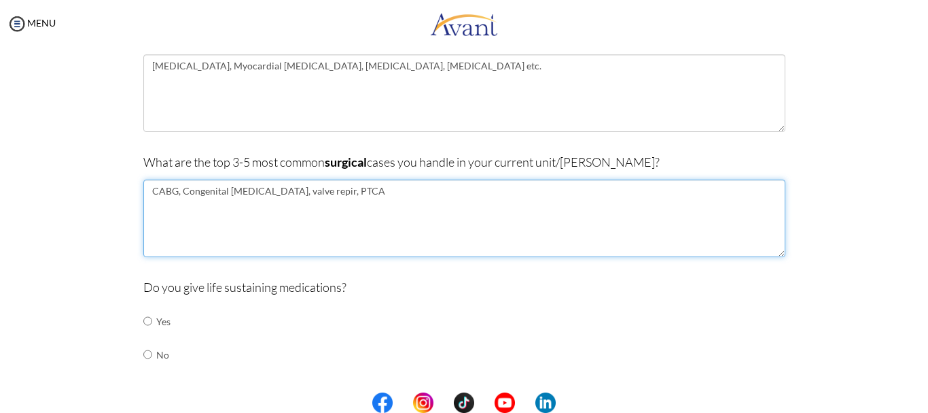
scroll to position [367, 0]
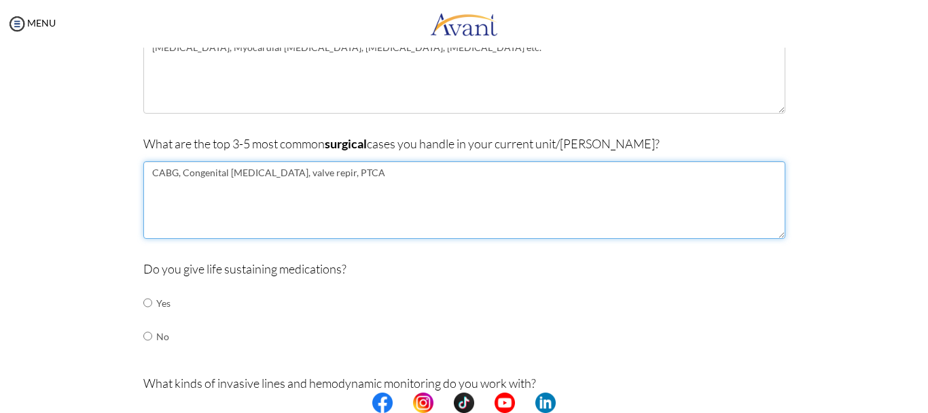
type textarea "CABG, Congenital heart valve repair, valve repir, PTCA"
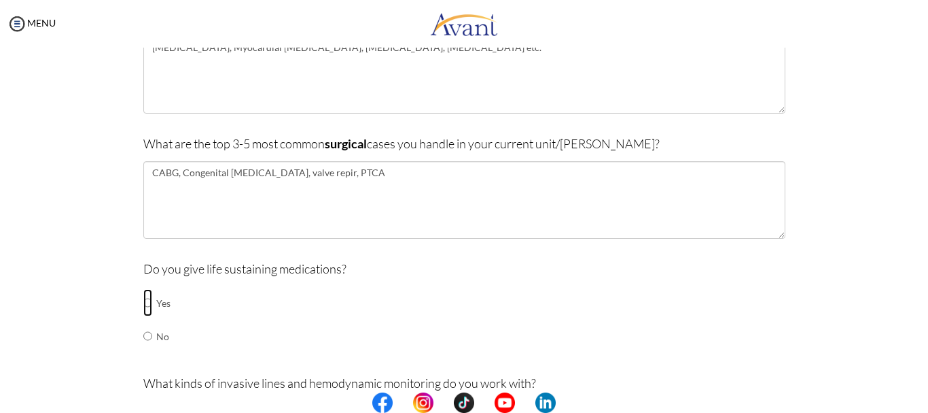
click at [143, 304] on input "radio" at bounding box center [147, 302] width 9 height 27
radio input "true"
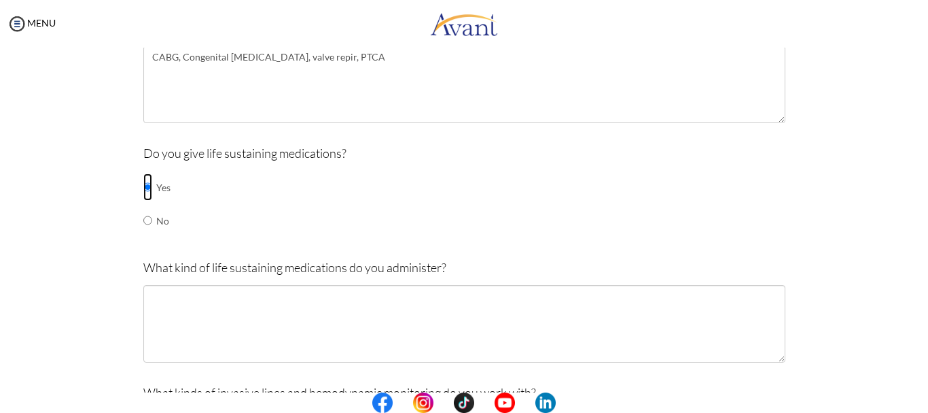
scroll to position [503, 0]
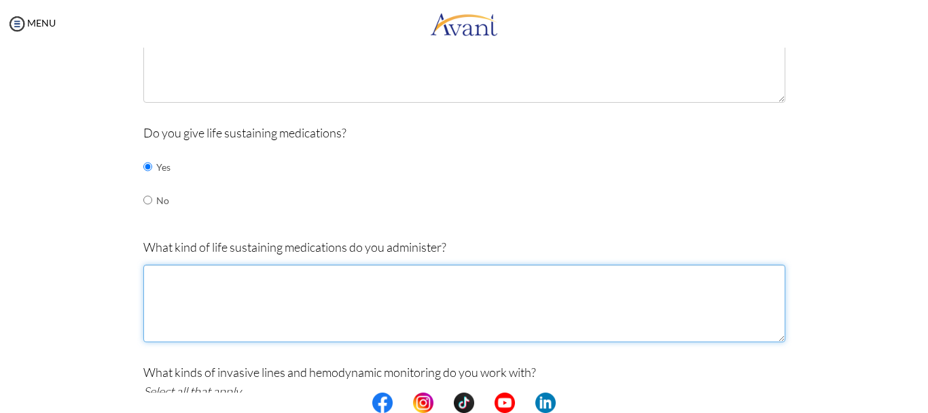
click at [183, 281] on textarea at bounding box center [464, 302] width 642 height 77
click at [254, 280] on textarea "Amiodarone, digoxin, vasopressins, warferin" at bounding box center [464, 302] width 642 height 77
click at [311, 279] on textarea "Amiodarone, digoxin, vasopressins, warferin" at bounding box center [464, 302] width 642 height 77
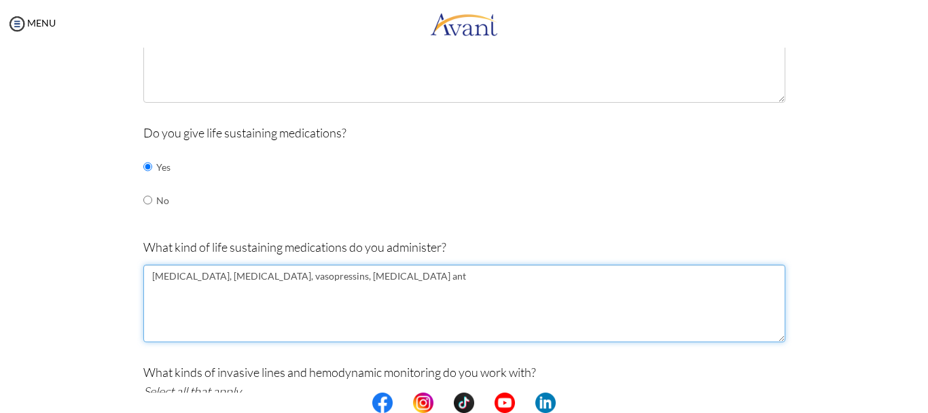
drag, startPoint x: 386, startPoint y: 279, endPoint x: 400, endPoint y: 288, distance: 16.8
click at [400, 288] on textarea "Amiodarone, digoxin, vasopressins, warfarin ant" at bounding box center [464, 302] width 642 height 77
click at [238, 277] on textarea "Amiodarone, digoxin, vasopressins, warfarin antihypertensive drugs" at bounding box center [464, 302] width 642 height 77
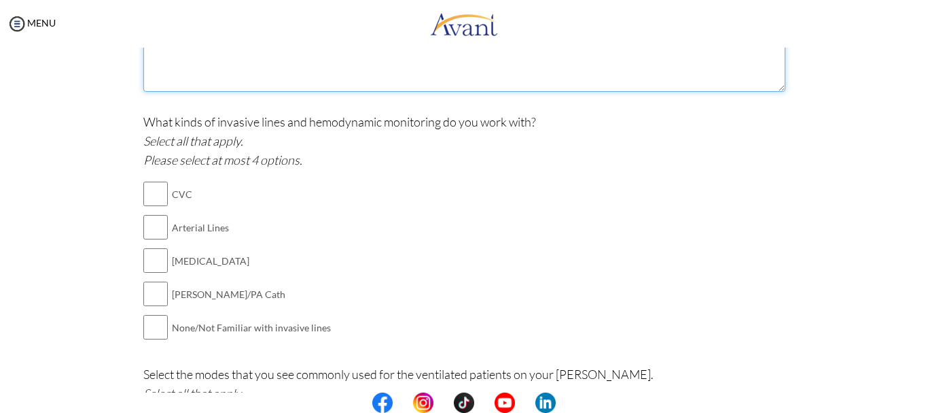
scroll to position [843, 0]
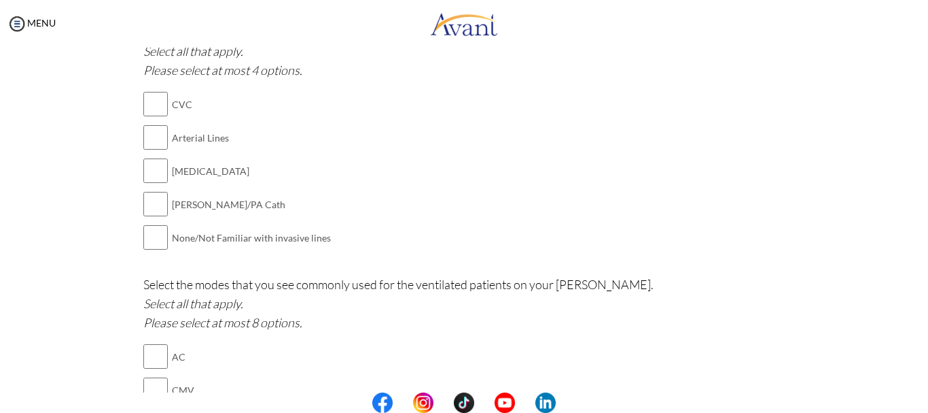
type textarea "Amiodarone, digoxin, adenosine, vasopressins, warfarin antihypertensive drugs"
click at [153, 138] on input "checkbox" at bounding box center [155, 137] width 24 height 27
checkbox input "true"
click at [149, 103] on input "checkbox" at bounding box center [155, 103] width 24 height 27
checkbox input "true"
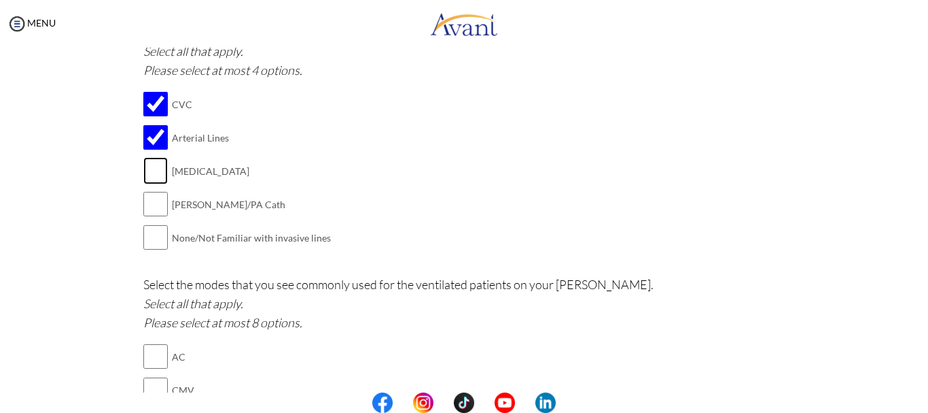
click at [147, 173] on input "checkbox" at bounding box center [155, 170] width 24 height 27
checkbox input "true"
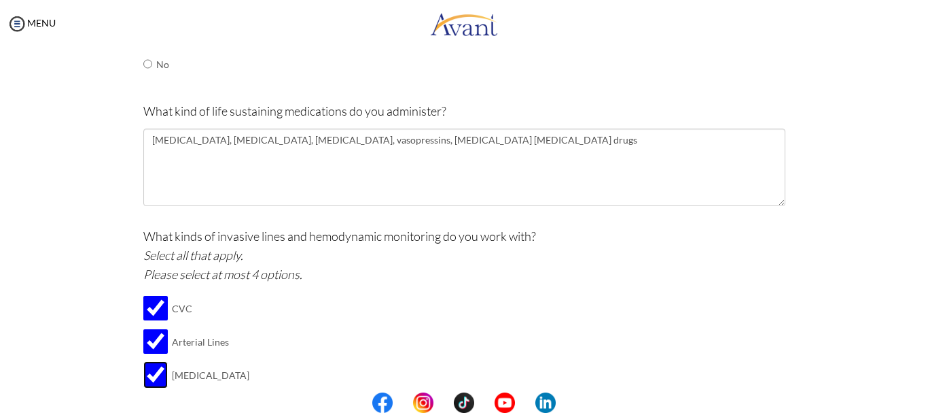
scroll to position [707, 0]
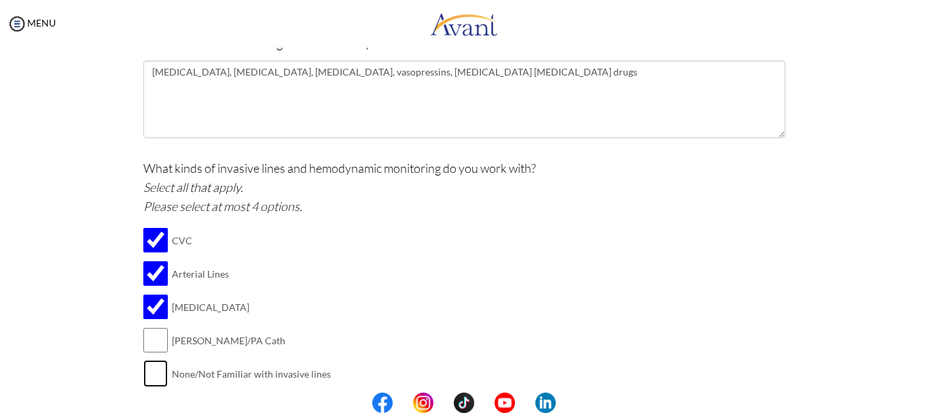
click at [153, 374] on input "checkbox" at bounding box center [155, 373] width 24 height 27
click at [150, 378] on input "checkbox" at bounding box center [155, 373] width 24 height 27
checkbox input "false"
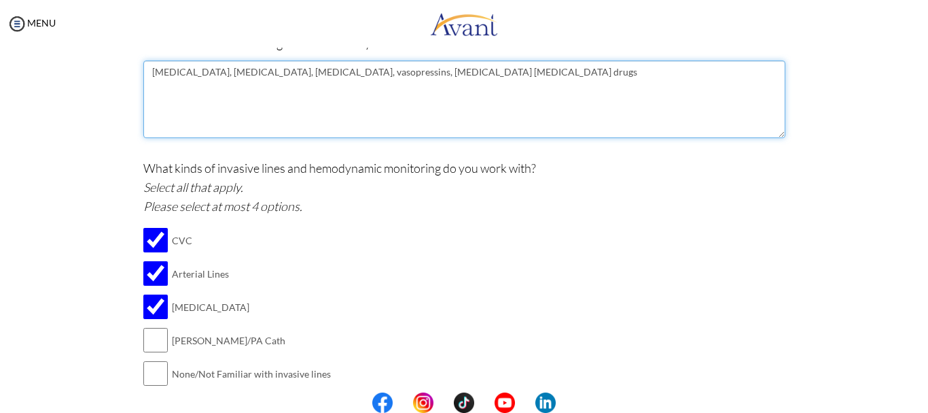
click at [308, 76] on textarea "Amiodarone, digoxin, adenosine, vasopressins, warfarin antihypertensive drugs" at bounding box center [464, 98] width 642 height 77
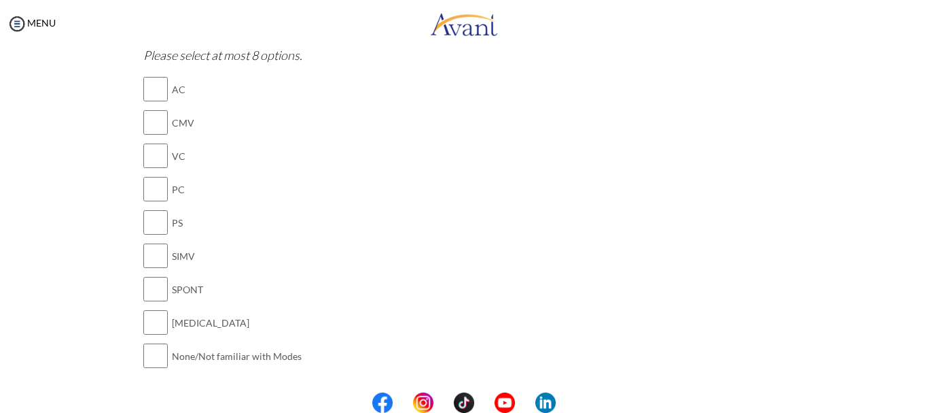
scroll to position [1115, 0]
click at [313, 170] on div "Select the modes that you see commonly used for the ventilated patients on your…" at bounding box center [464, 192] width 642 height 379
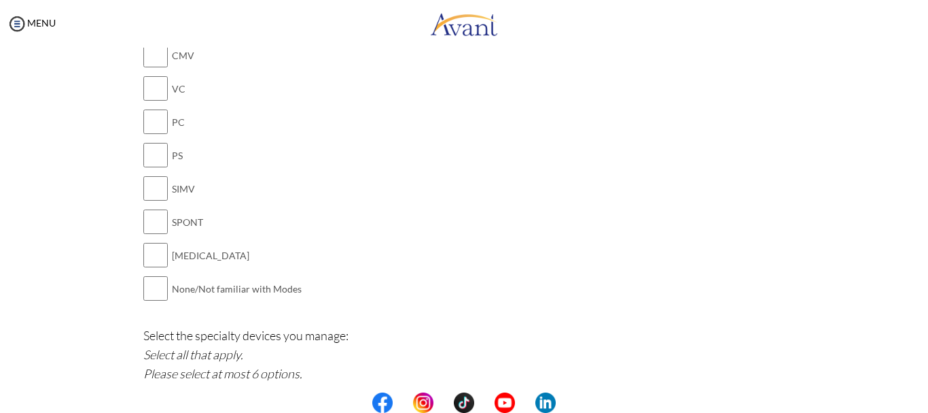
scroll to position [1183, 0]
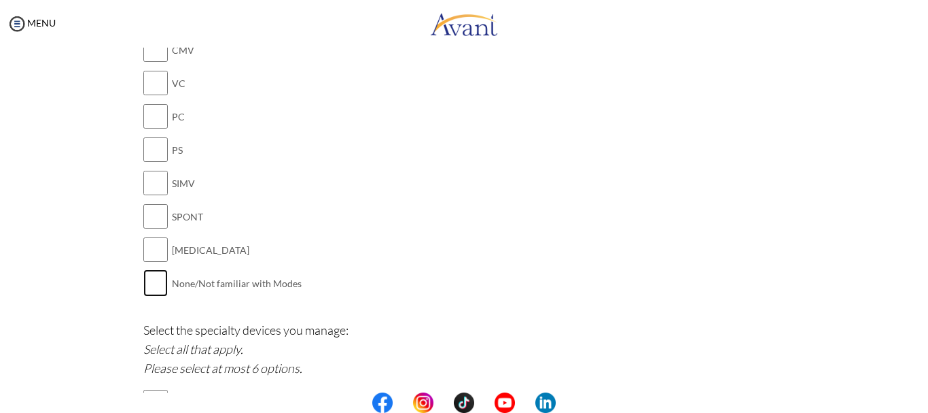
click at [151, 281] on input "checkbox" at bounding box center [155, 282] width 24 height 27
checkbox input "true"
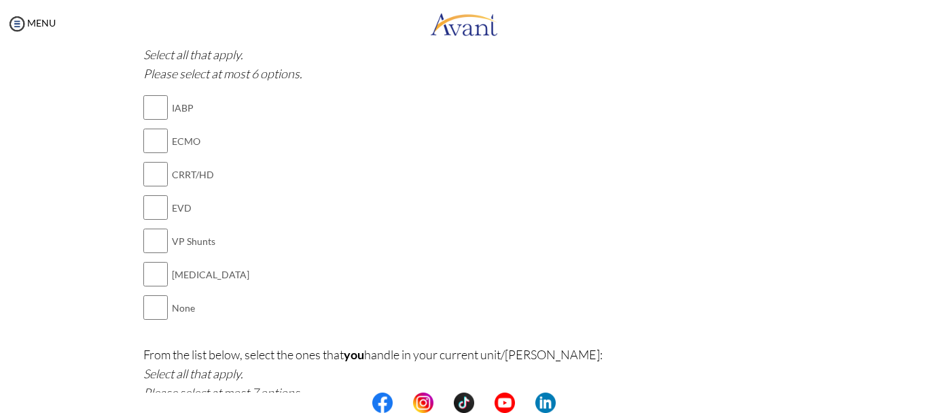
scroll to position [1522, 0]
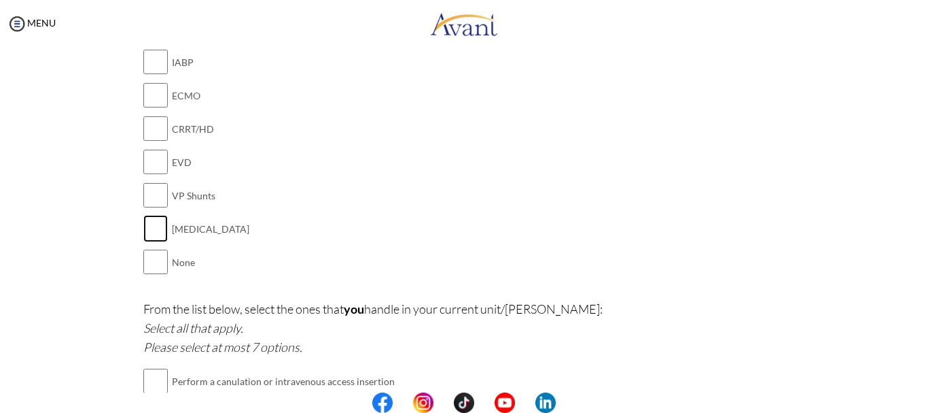
click at [149, 229] on input "checkbox" at bounding box center [155, 228] width 24 height 27
checkbox input "true"
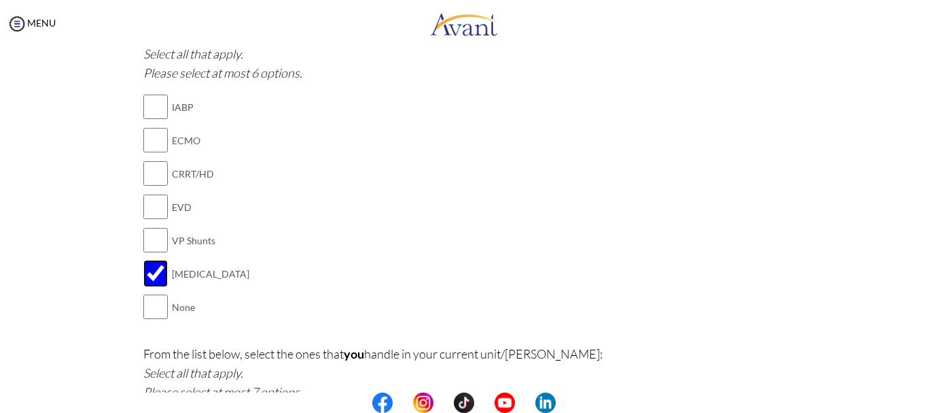
scroll to position [1454, 0]
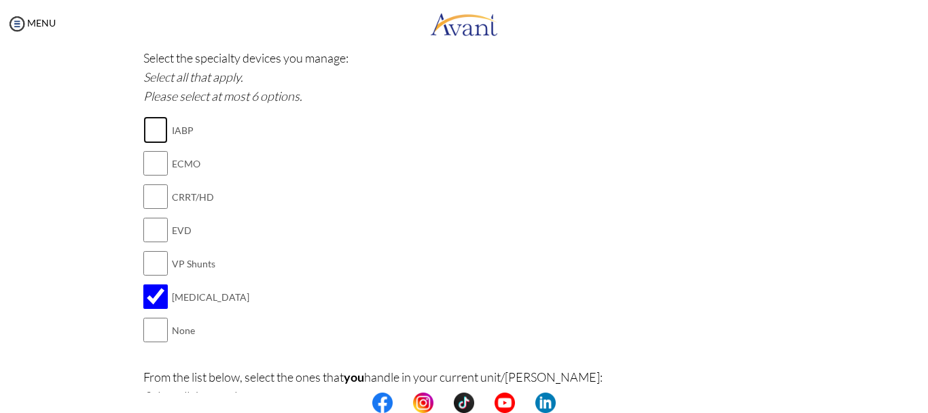
click at [152, 125] on input "checkbox" at bounding box center [155, 129] width 24 height 27
checkbox input "true"
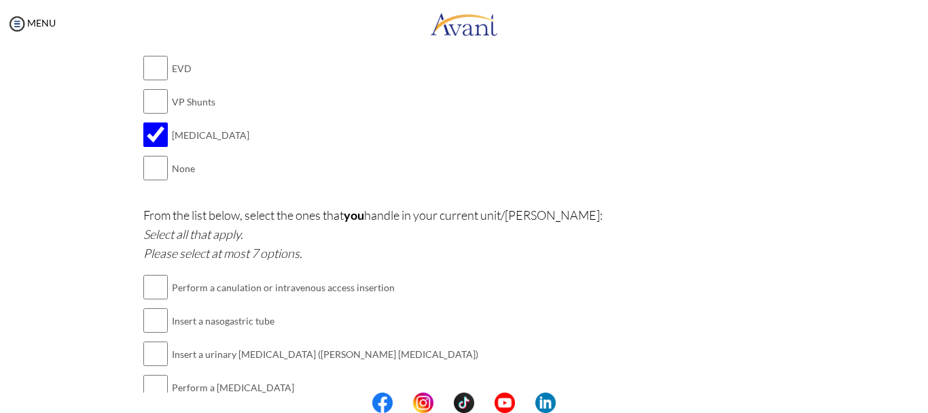
scroll to position [1658, 0]
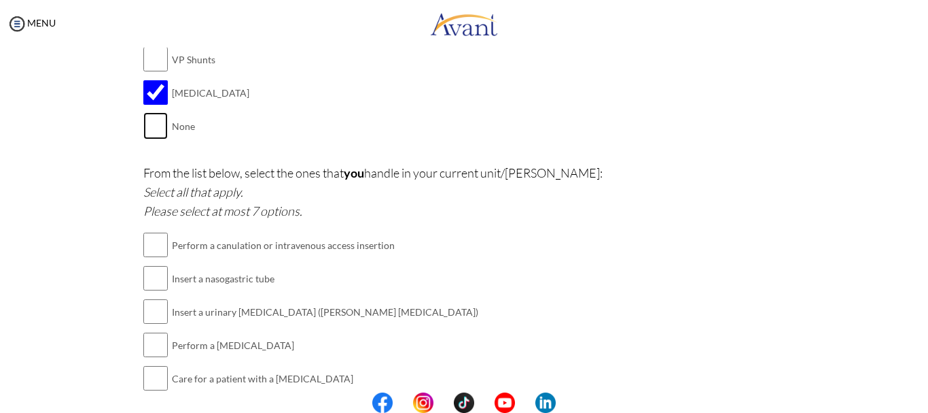
click at [143, 126] on input "checkbox" at bounding box center [155, 125] width 24 height 27
checkbox input "true"
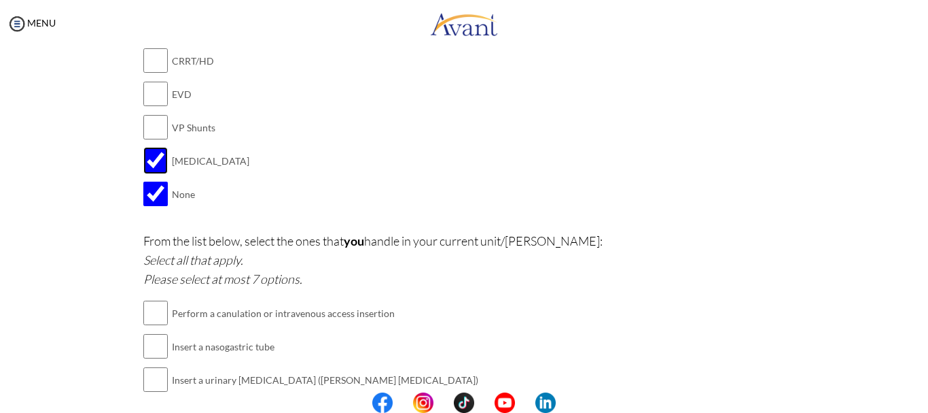
click at [147, 157] on input "checkbox" at bounding box center [155, 160] width 24 height 27
checkbox input "false"
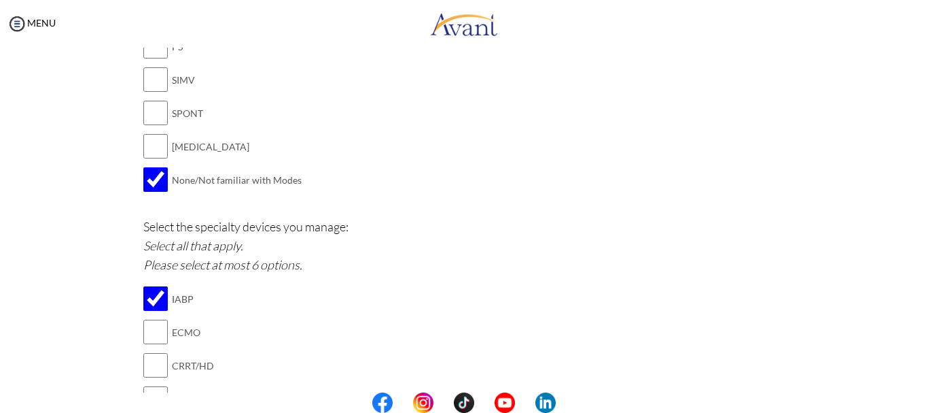
scroll to position [1251, 0]
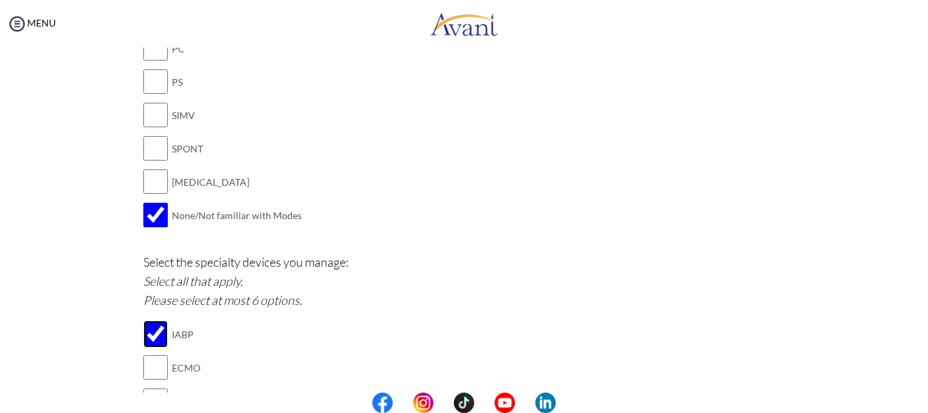
click at [147, 332] on input "checkbox" at bounding box center [155, 333] width 24 height 27
checkbox input "false"
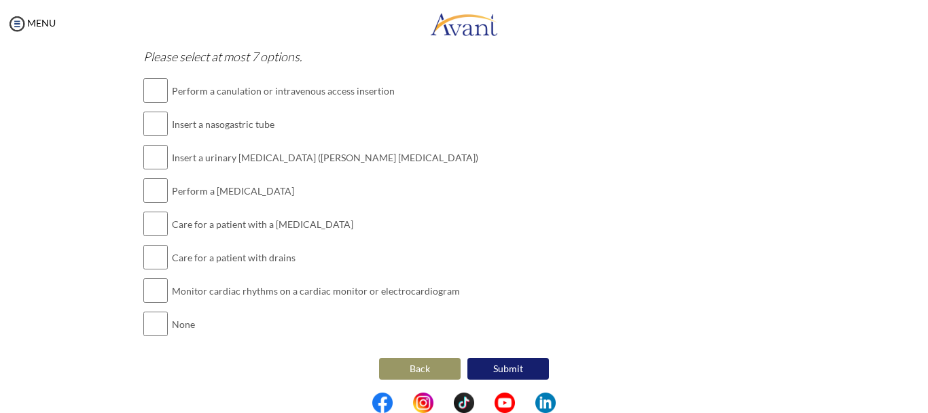
scroll to position [1817, 0]
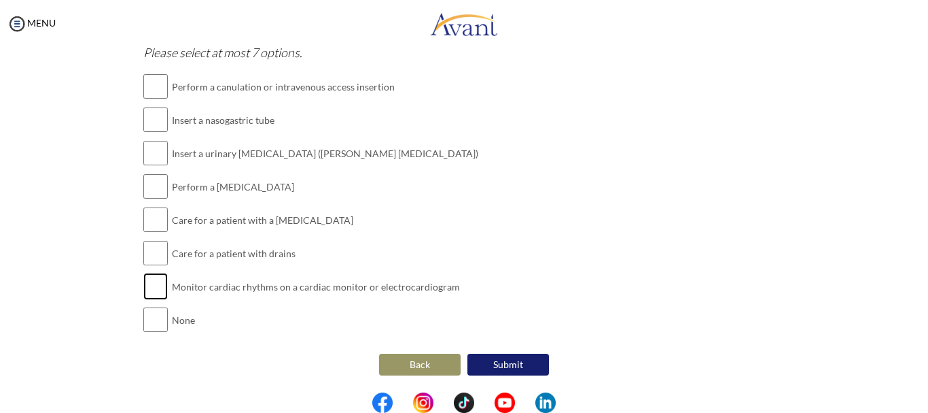
click at [148, 282] on input "checkbox" at bounding box center [155, 286] width 24 height 27
checkbox input "true"
click at [153, 248] on input "checkbox" at bounding box center [155, 252] width 24 height 27
checkbox input "true"
click at [149, 217] on input "checkbox" at bounding box center [155, 219] width 24 height 27
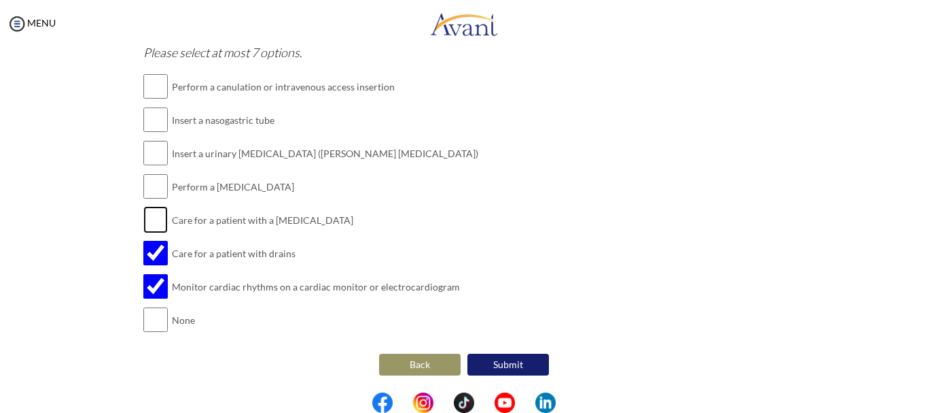
checkbox input "true"
click at [156, 181] on input "checkbox" at bounding box center [155, 186] width 24 height 27
checkbox input "true"
click at [149, 147] on input "checkbox" at bounding box center [155, 152] width 24 height 27
checkbox input "true"
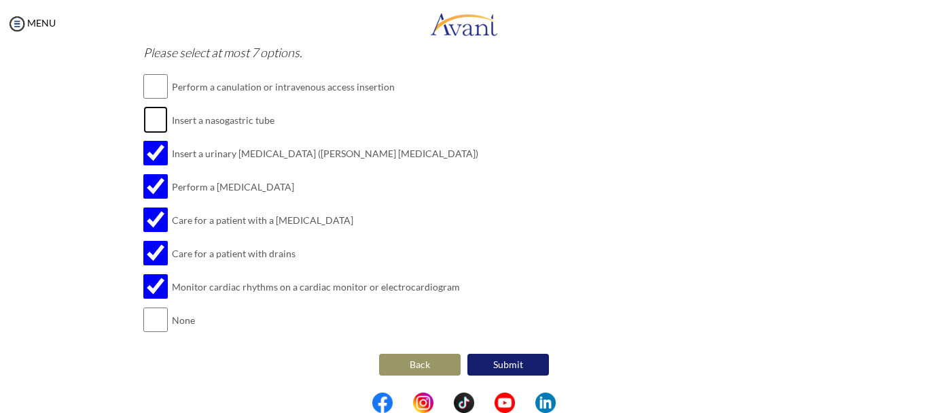
click at [153, 110] on input "checkbox" at bounding box center [155, 119] width 24 height 27
checkbox input "true"
click at [154, 80] on input "checkbox" at bounding box center [155, 86] width 24 height 27
checkbox input "true"
click at [509, 365] on button "Submit" at bounding box center [509, 364] width 82 height 22
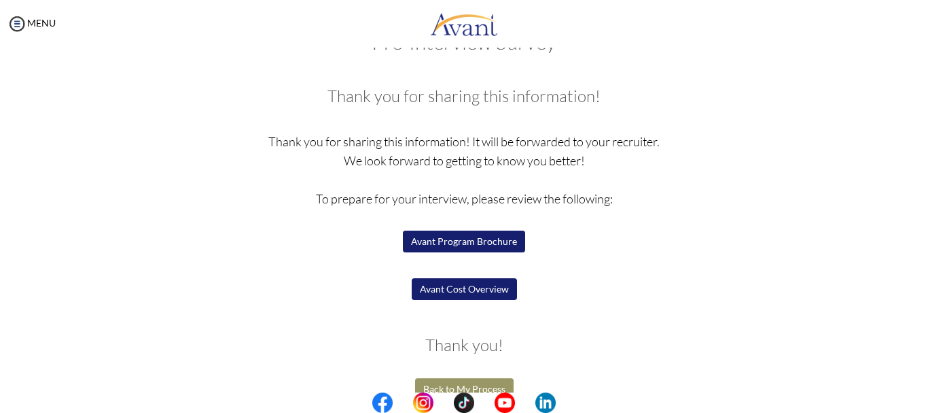
scroll to position [69, 0]
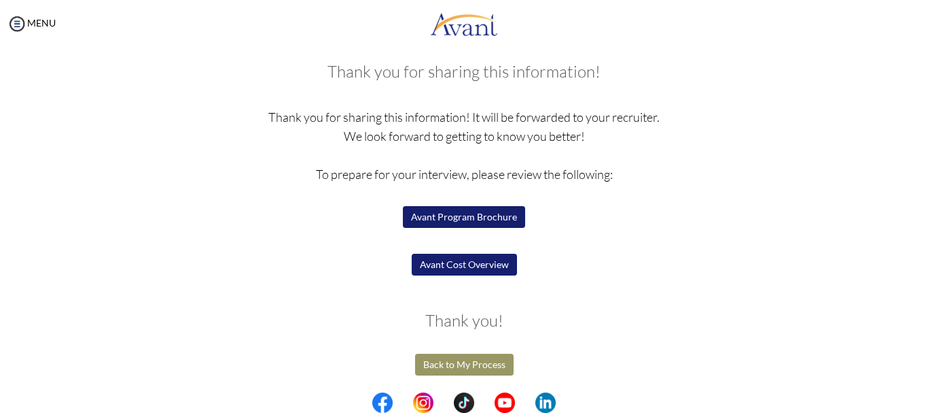
click at [464, 216] on button "Avant Program Brochure" at bounding box center [464, 217] width 122 height 22
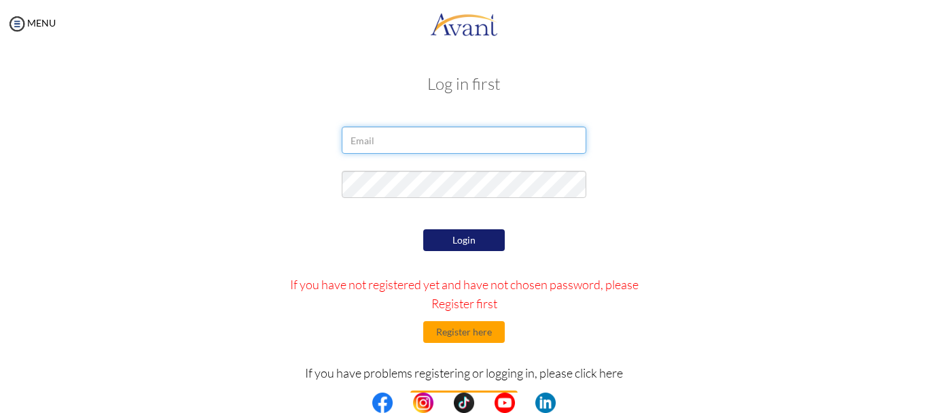
type input "[EMAIL_ADDRESS][DOMAIN_NAME]"
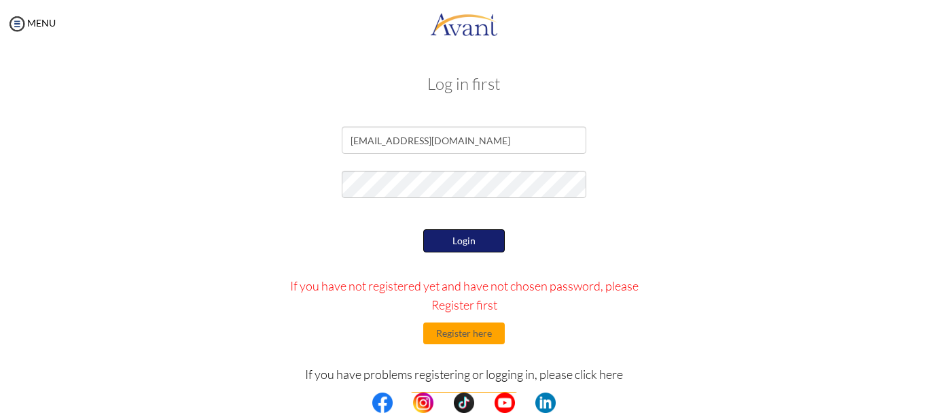
click at [442, 243] on button "Login" at bounding box center [464, 240] width 82 height 23
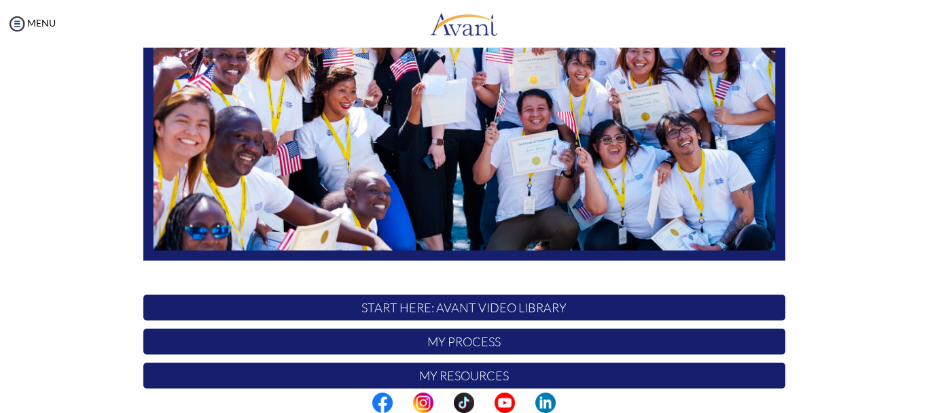
scroll to position [343, 0]
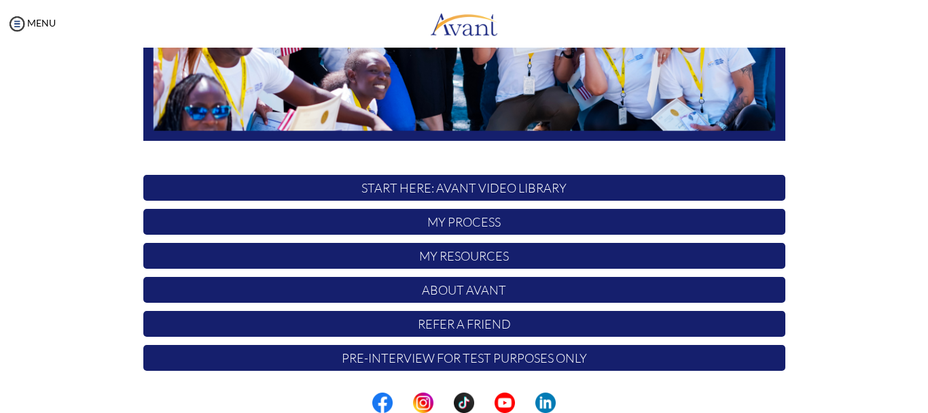
click at [432, 223] on p "My Process" at bounding box center [464, 222] width 642 height 26
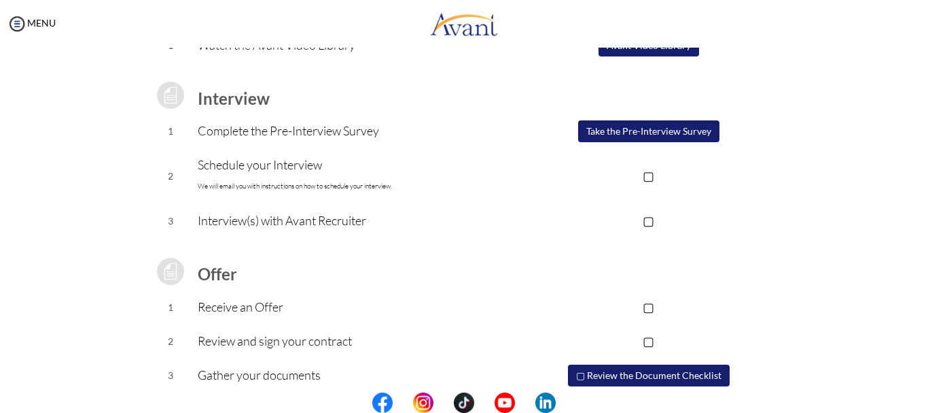
scroll to position [204, 0]
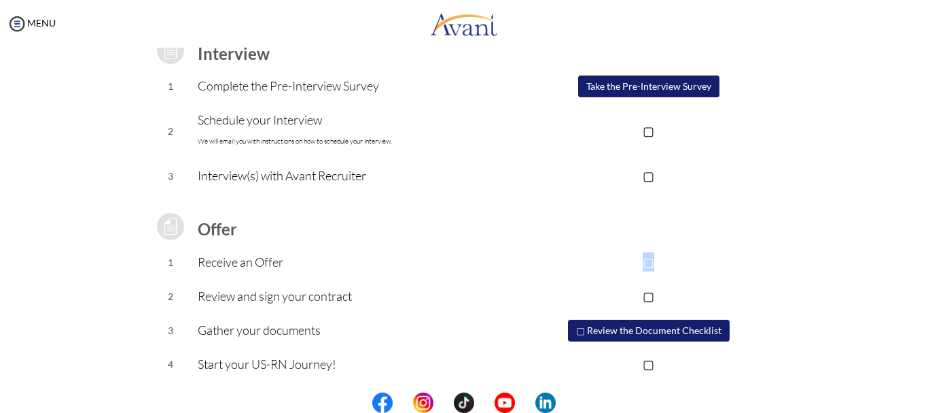
click at [647, 263] on p "▢" at bounding box center [648, 261] width 273 height 19
click at [648, 262] on p "▣" at bounding box center [648, 261] width 273 height 19
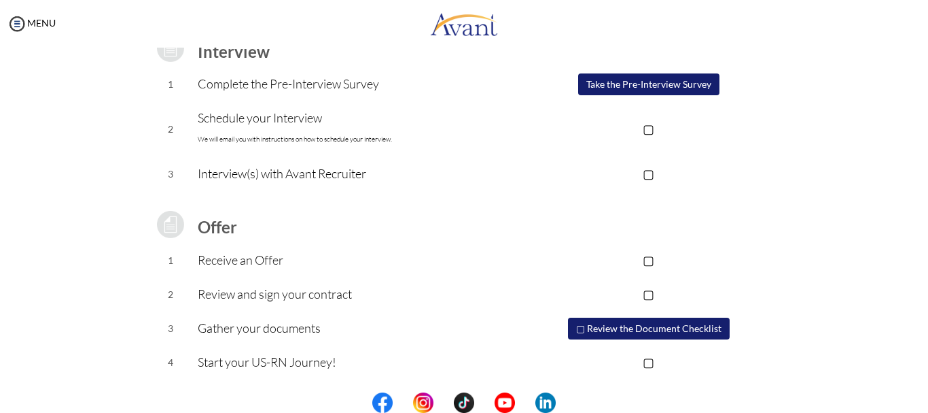
click at [612, 327] on button "▢ Review the Document Checklist" at bounding box center [649, 328] width 162 height 22
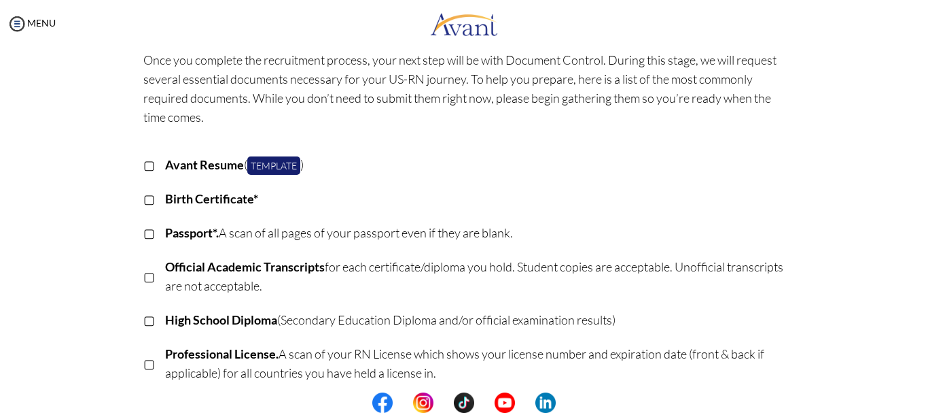
scroll to position [71, 0]
